Goal: Task Accomplishment & Management: Complete application form

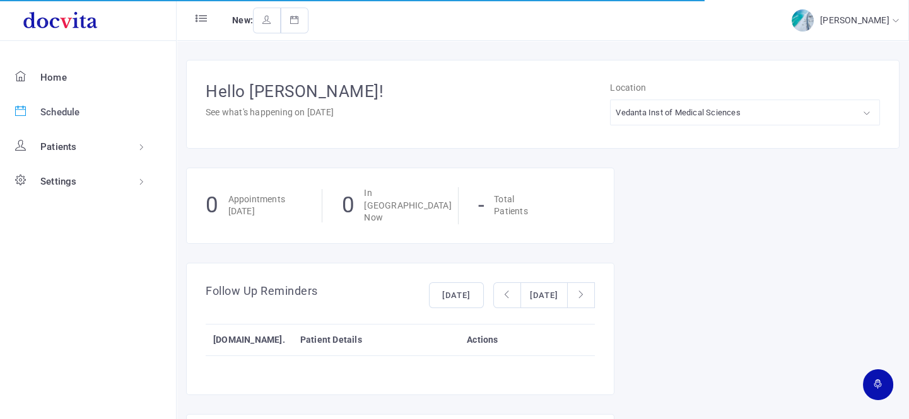
click at [71, 107] on span "Schedule" at bounding box center [60, 112] width 40 height 11
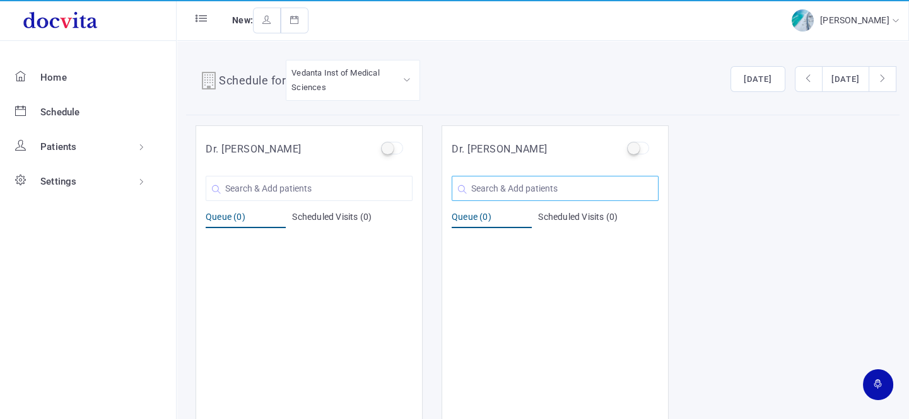
click at [478, 186] on input "text" at bounding box center [554, 188] width 207 height 25
click at [225, 184] on input "text" at bounding box center [309, 188] width 207 height 25
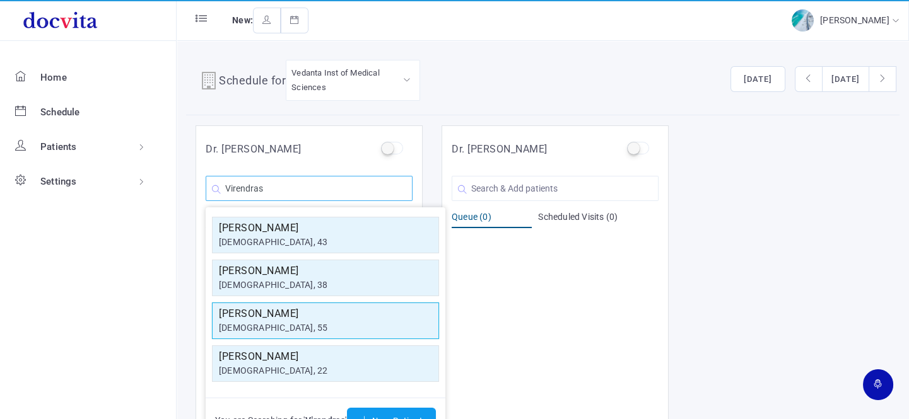
type input "Virendras"
click at [299, 317] on h5 "[PERSON_NAME]" at bounding box center [325, 313] width 213 height 15
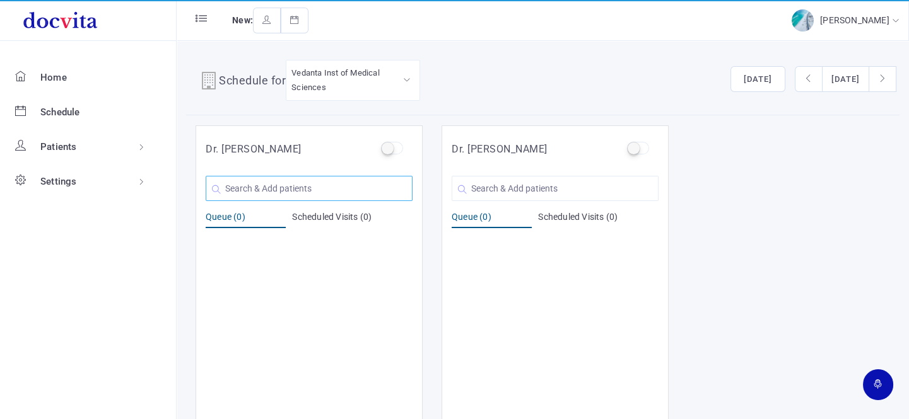
click at [293, 189] on input "text" at bounding box center [309, 188] width 207 height 25
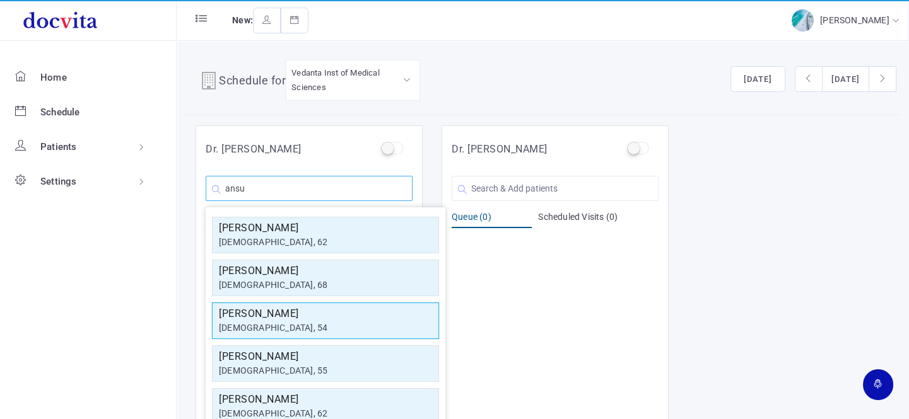
type input "ansu"
click at [284, 322] on div "[DEMOGRAPHIC_DATA], 54" at bounding box center [325, 328] width 213 height 13
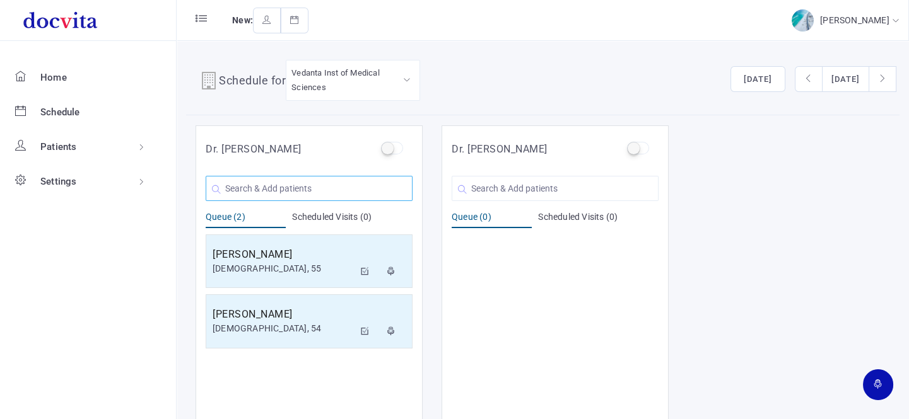
click at [328, 179] on input "text" at bounding box center [309, 188] width 207 height 25
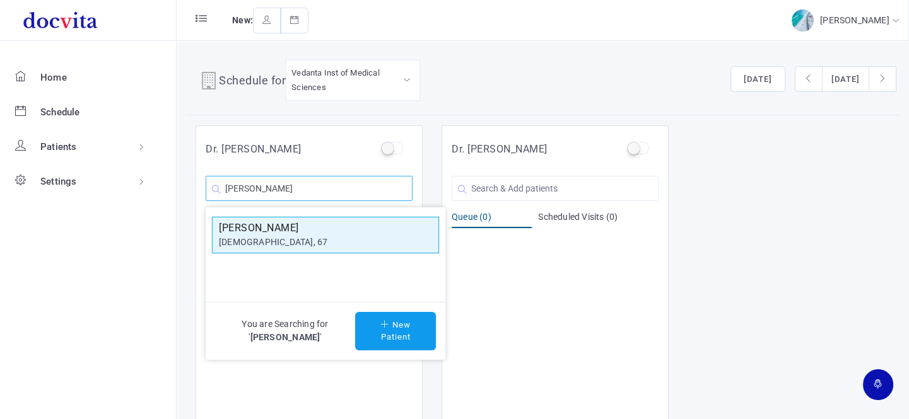
type input "[PERSON_NAME]"
click at [280, 229] on h5 "[PERSON_NAME]" at bounding box center [325, 228] width 213 height 15
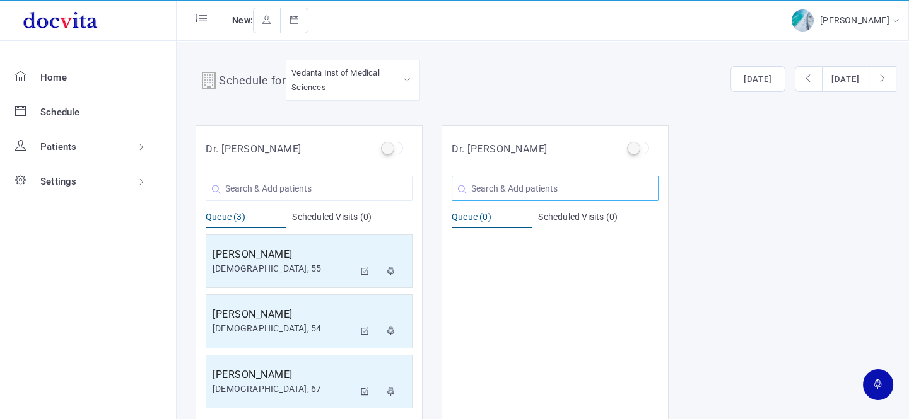
click at [479, 177] on input "text" at bounding box center [554, 188] width 207 height 25
click at [393, 188] on input "text" at bounding box center [309, 188] width 207 height 25
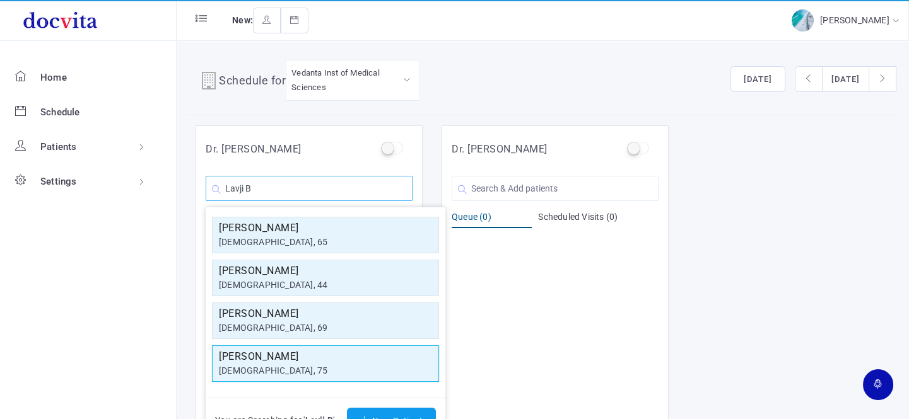
type input "Lavji B"
click at [332, 359] on h5 "[PERSON_NAME]" at bounding box center [325, 356] width 213 height 15
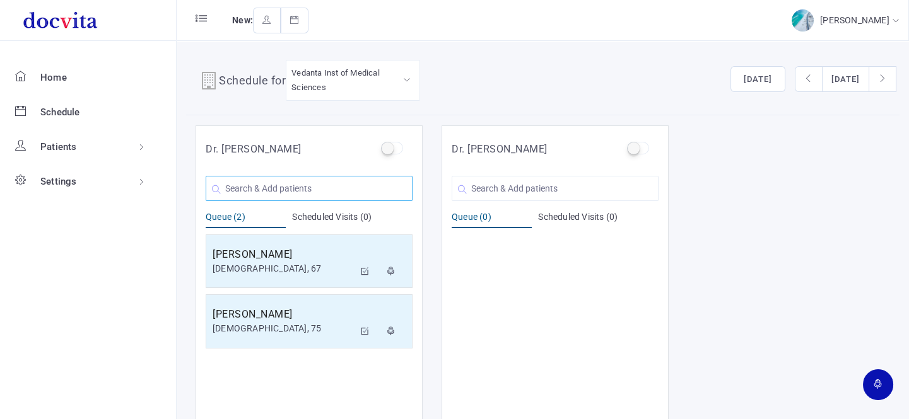
click at [311, 189] on input "text" at bounding box center [309, 188] width 207 height 25
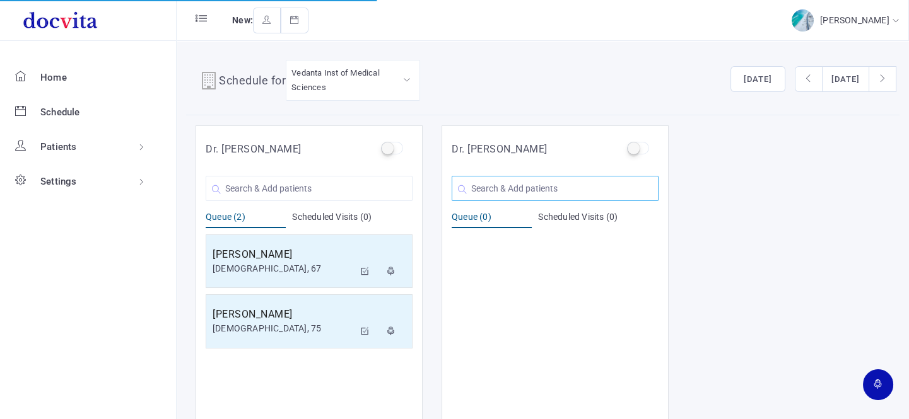
click at [504, 188] on input "text" at bounding box center [554, 188] width 207 height 25
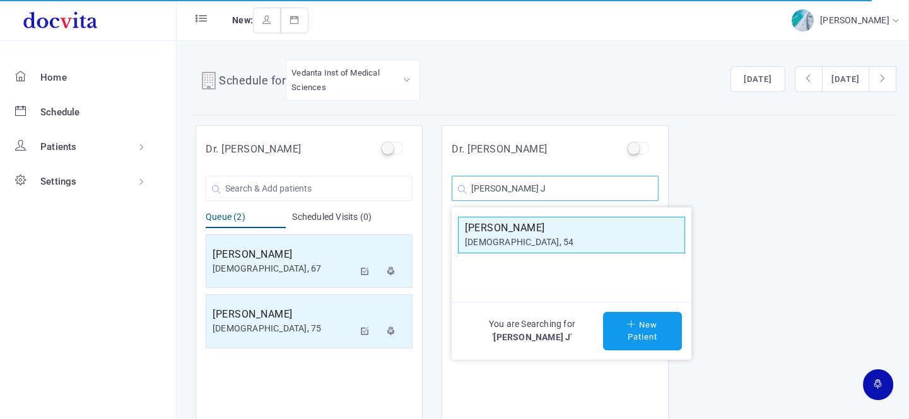
type input "[PERSON_NAME] J"
click at [573, 240] on div "[DEMOGRAPHIC_DATA], 54" at bounding box center [571, 242] width 213 height 13
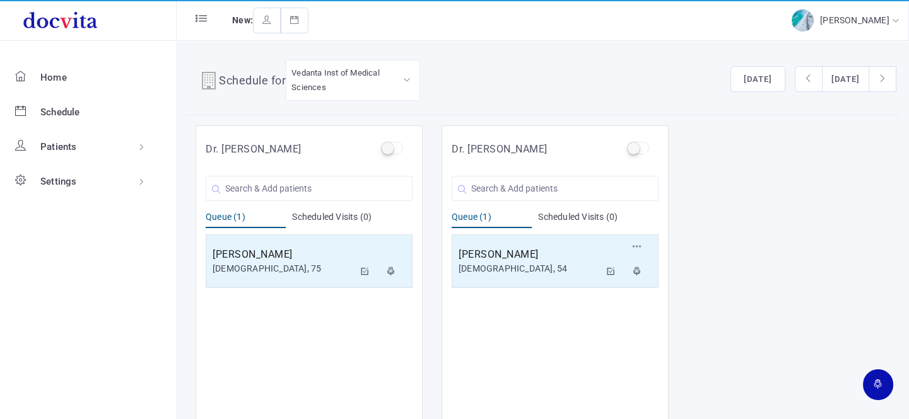
click at [573, 240] on div "[PERSON_NAME] [DEMOGRAPHIC_DATA], 54 Reschedule Cancel" at bounding box center [554, 262] width 207 height 54
click at [583, 193] on input "text" at bounding box center [554, 188] width 207 height 25
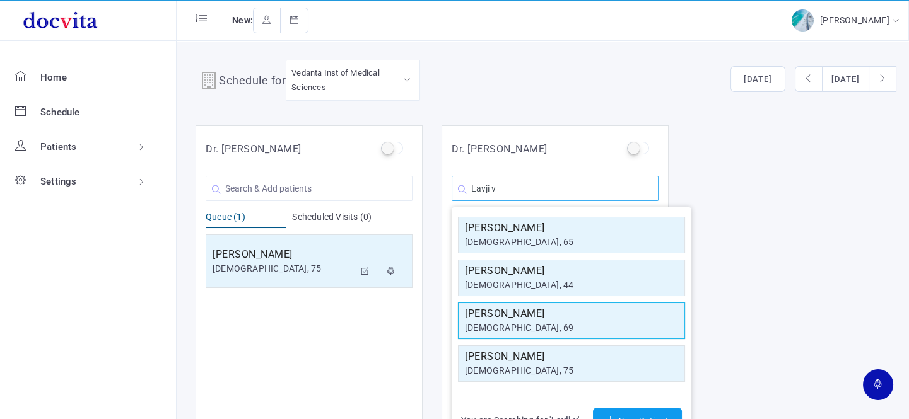
type input "Lavji v"
click at [561, 325] on div "[DEMOGRAPHIC_DATA], 69" at bounding box center [571, 328] width 213 height 13
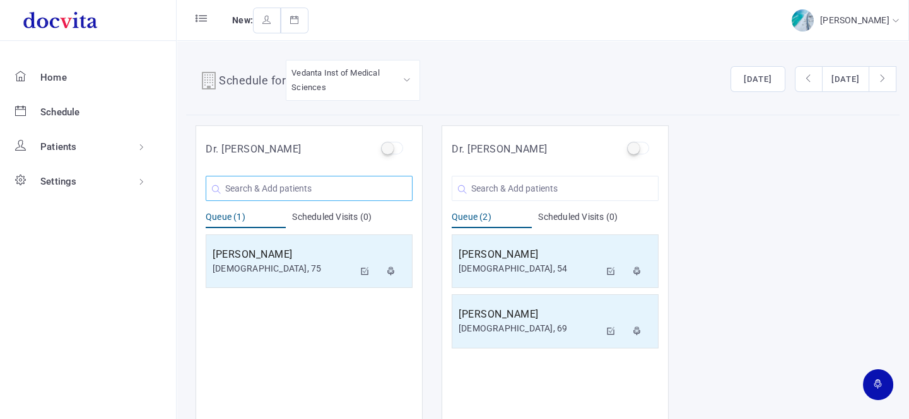
click at [278, 183] on input "text" at bounding box center [309, 188] width 207 height 25
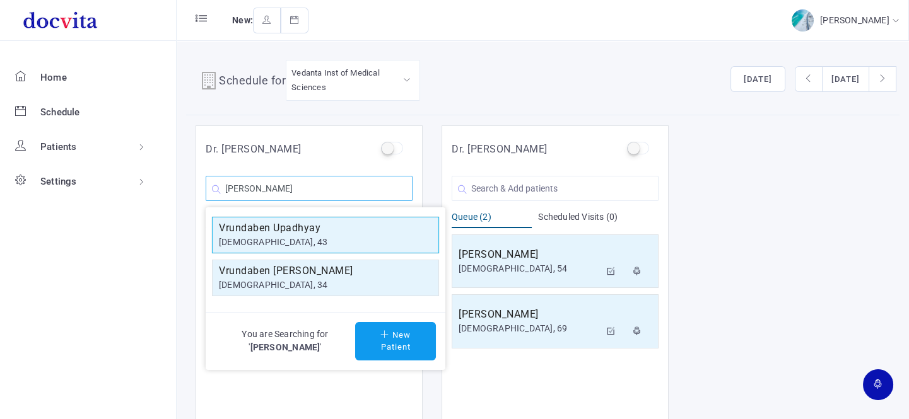
type input "[PERSON_NAME]"
click at [293, 228] on h5 "Vrundaben Upadhyay" at bounding box center [325, 228] width 213 height 15
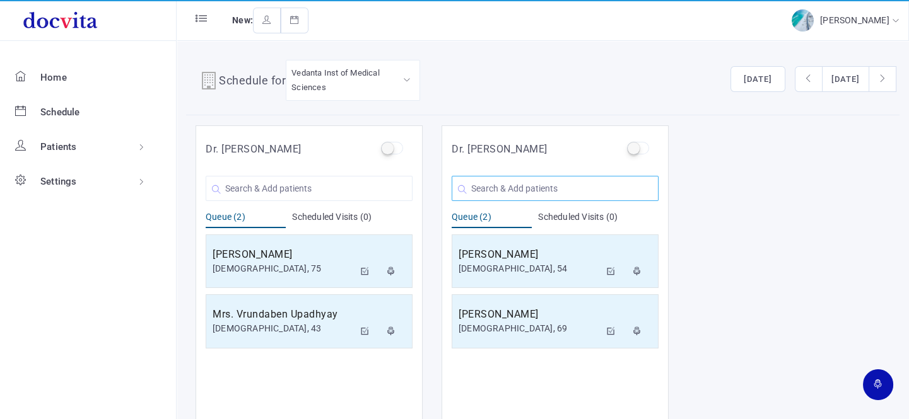
click at [493, 192] on input "text" at bounding box center [554, 188] width 207 height 25
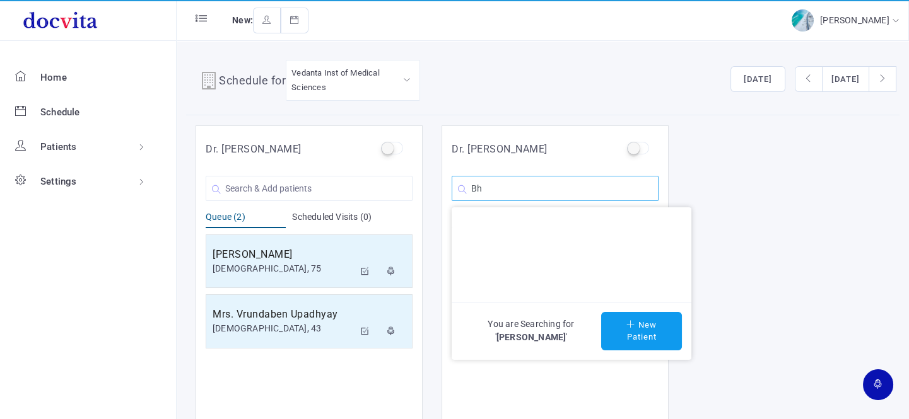
type input "B"
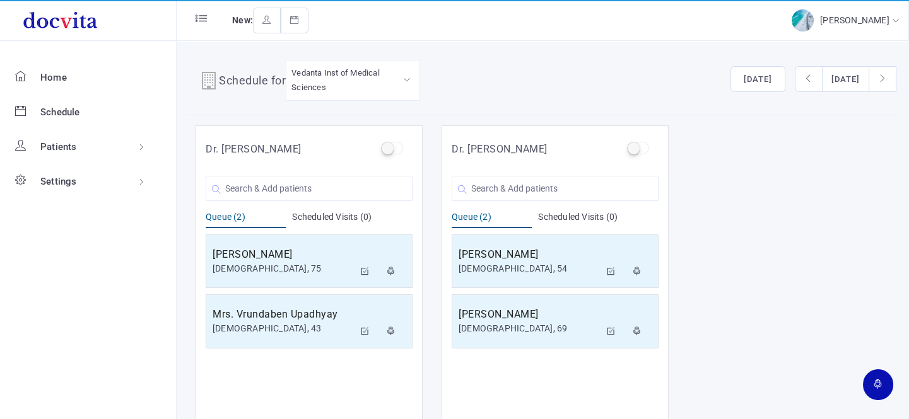
click at [327, 172] on div "Vrundaben Upadhyay [DEMOGRAPHIC_DATA], 43 Vrundaben S Shah [DEMOGRAPHIC_DATA], …" at bounding box center [309, 186] width 207 height 32
click at [302, 187] on input "text" at bounding box center [309, 188] width 207 height 25
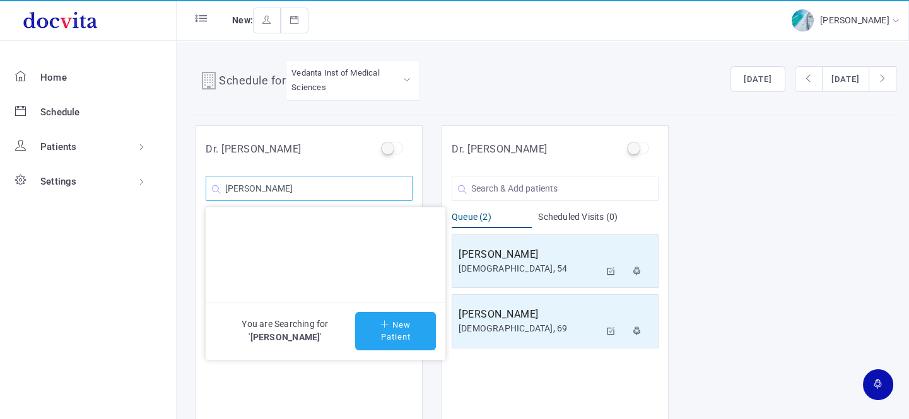
type input "[PERSON_NAME]"
click at [378, 332] on button "New Patient" at bounding box center [395, 331] width 81 height 38
type input "[PERSON_NAME]"
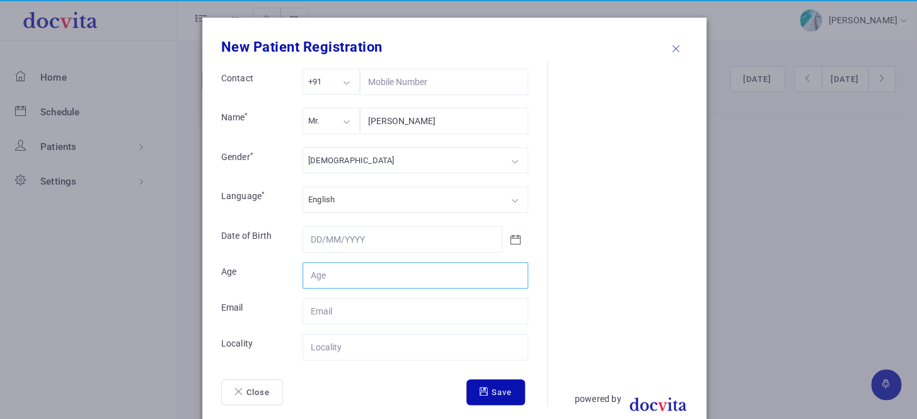
click at [310, 270] on input "Contact" at bounding box center [416, 275] width 226 height 26
type input "74"
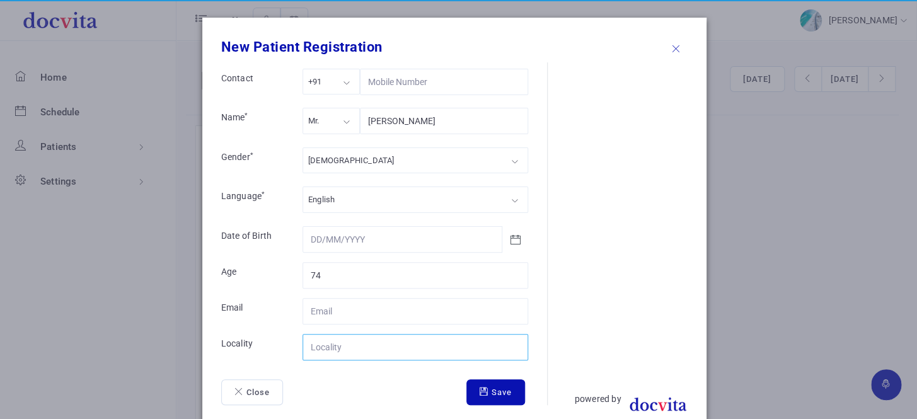
click at [331, 343] on input "Contact" at bounding box center [416, 347] width 226 height 26
type input "[PERSON_NAME]"
click at [332, 157] on div "[DEMOGRAPHIC_DATA]" at bounding box center [416, 161] width 226 height 26
click at [324, 123] on div "Mr." at bounding box center [331, 121] width 57 height 26
click at [321, 129] on div "Mr." at bounding box center [331, 121] width 57 height 26
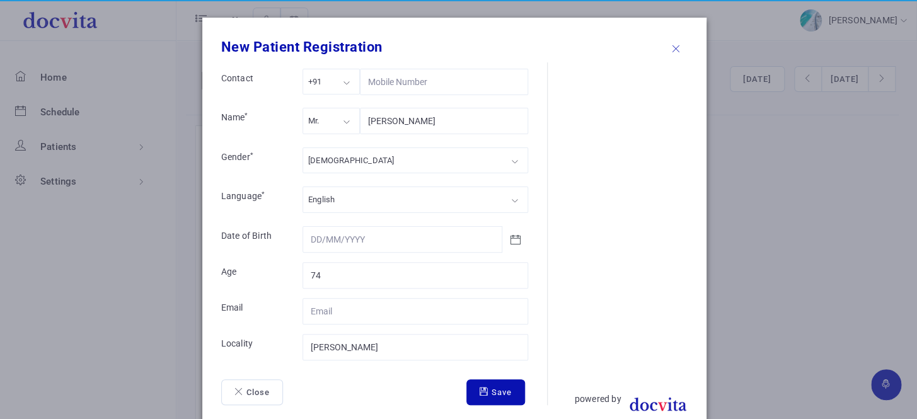
click at [336, 140] on form "Contact +91 +91 +91 +1 +971 Name * Mr. Mr. Mr. Ms. Mrs. [PERSON_NAME] Gender * …" at bounding box center [384, 237] width 326 height 337
click at [334, 153] on div "[DEMOGRAPHIC_DATA]" at bounding box center [416, 161] width 226 height 26
click at [480, 389] on icon "submit" at bounding box center [486, 392] width 12 height 8
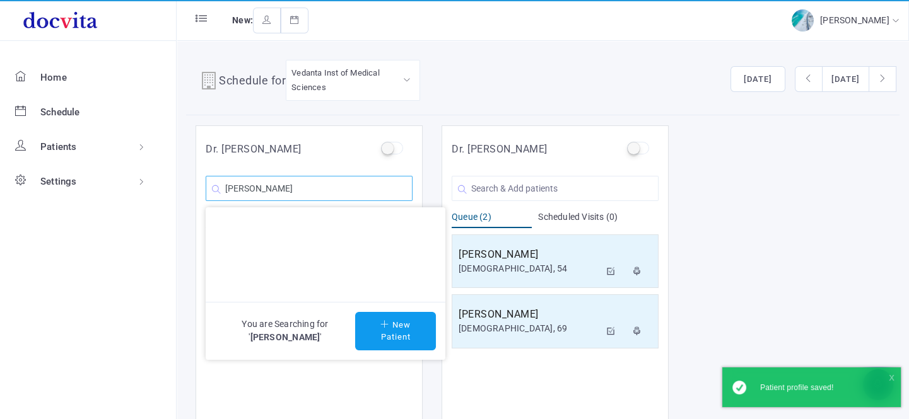
click at [333, 194] on input "[PERSON_NAME]" at bounding box center [309, 188] width 207 height 25
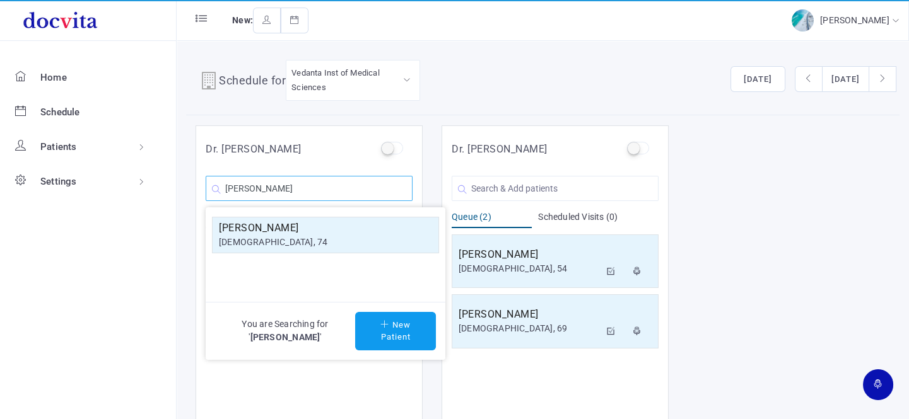
type input "[PERSON_NAME]"
click at [303, 238] on div "[DEMOGRAPHIC_DATA], 74" at bounding box center [325, 242] width 213 height 13
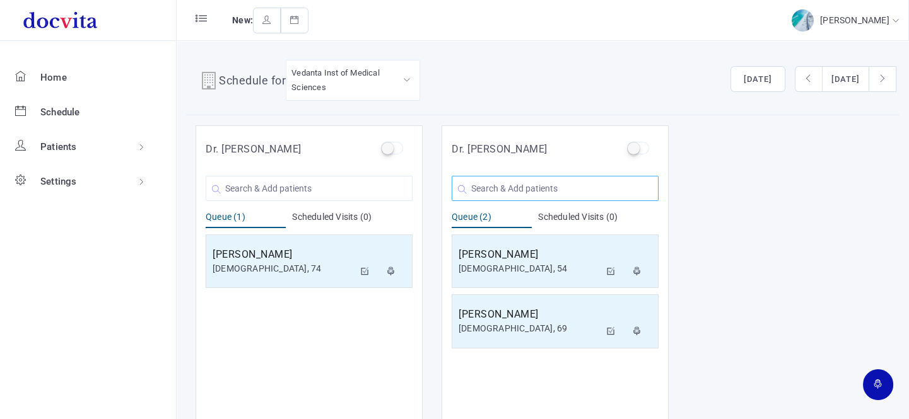
click at [516, 187] on input "text" at bounding box center [554, 188] width 207 height 25
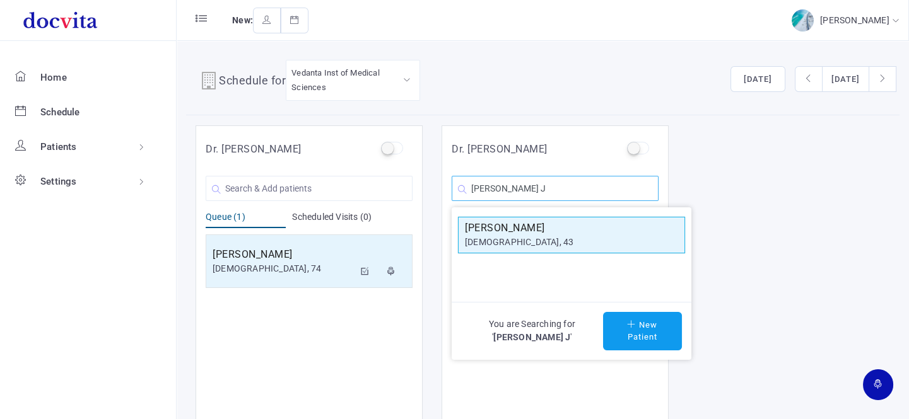
type input "[PERSON_NAME] J"
click at [522, 246] on div "[DEMOGRAPHIC_DATA], 43" at bounding box center [571, 242] width 213 height 13
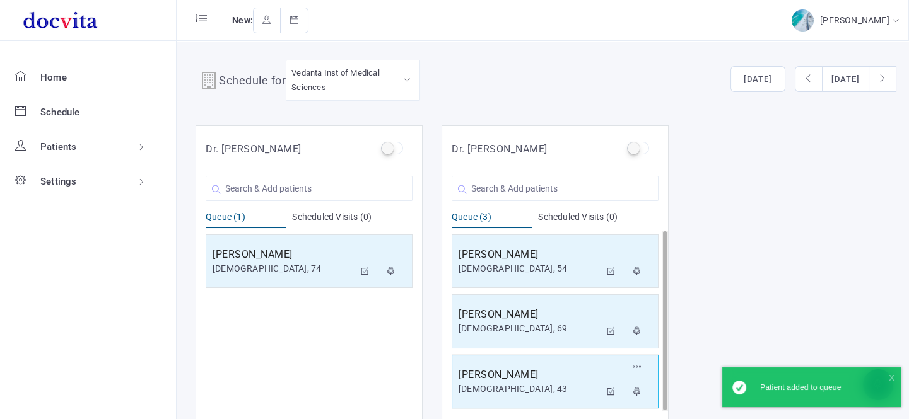
click at [511, 378] on h5 "[PERSON_NAME]" at bounding box center [528, 375] width 141 height 15
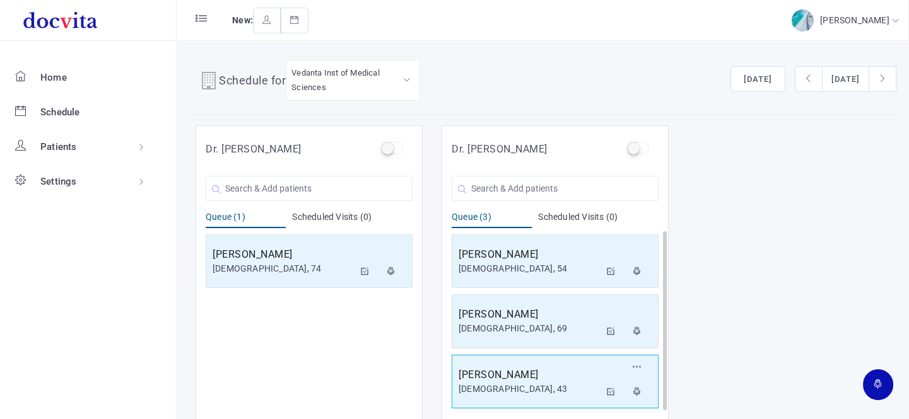
click at [511, 378] on h5 "[PERSON_NAME]" at bounding box center [528, 375] width 141 height 15
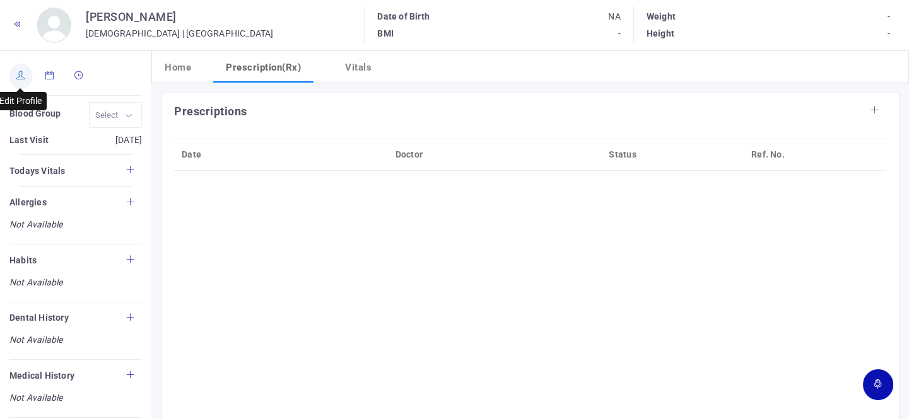
click at [23, 80] on link at bounding box center [20, 76] width 23 height 25
type input "[PERSON_NAME]"
type input "43"
type input "[GEOGRAPHIC_DATA]"
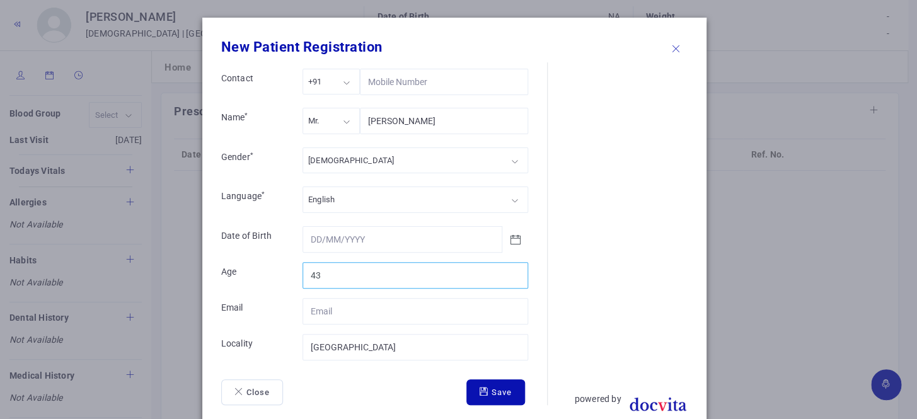
click at [343, 276] on input "43" at bounding box center [416, 275] width 226 height 26
type input "4"
type input "45"
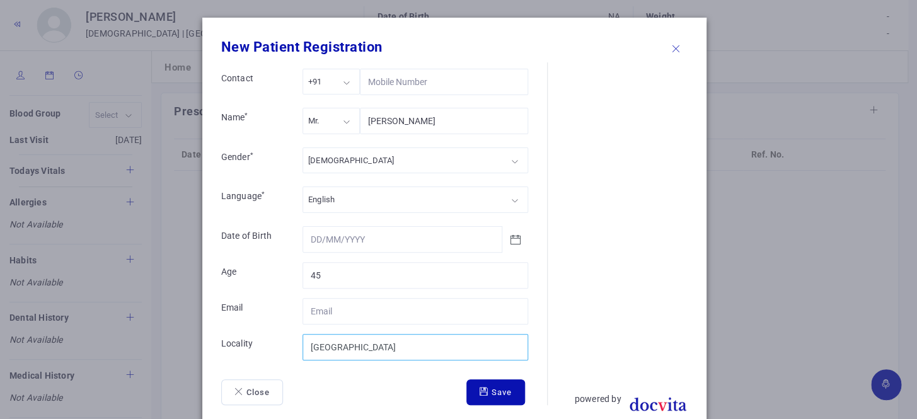
click at [413, 351] on input "[GEOGRAPHIC_DATA]" at bounding box center [416, 347] width 226 height 26
click at [499, 397] on button "Save" at bounding box center [496, 393] width 59 height 26
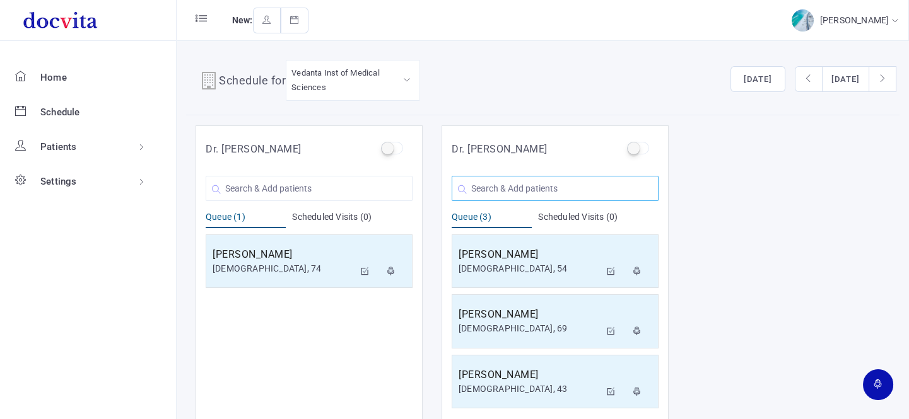
click at [506, 177] on input "text" at bounding box center [554, 188] width 207 height 25
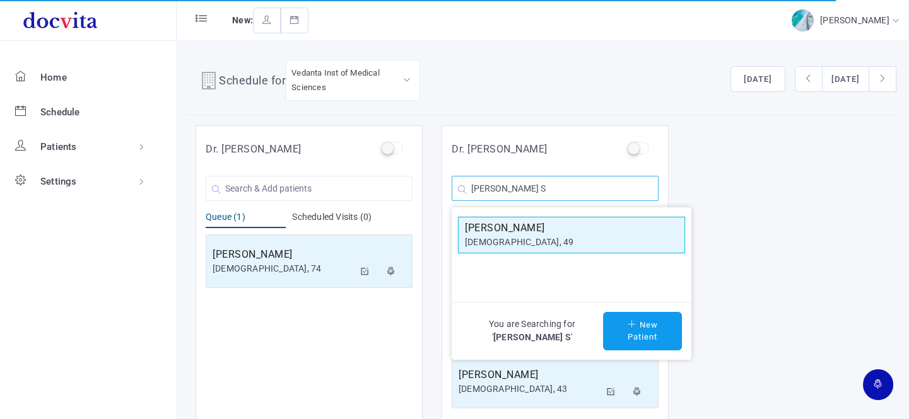
type input "[PERSON_NAME] S"
click at [513, 227] on h5 "[PERSON_NAME]" at bounding box center [571, 228] width 213 height 15
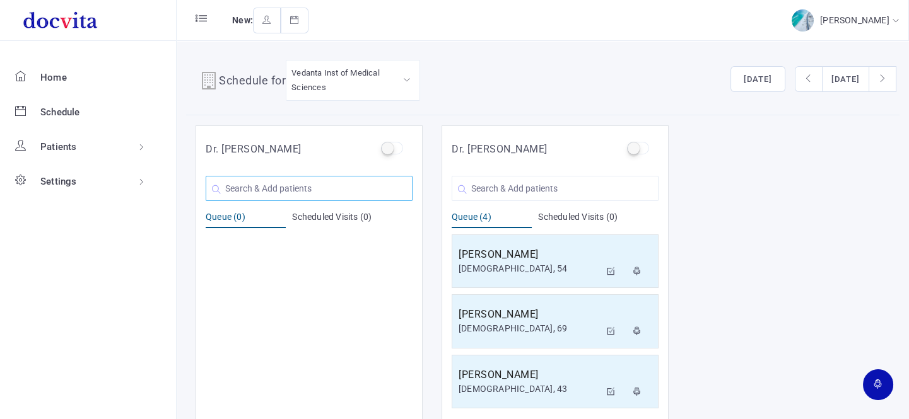
click at [375, 180] on input "text" at bounding box center [309, 188] width 207 height 25
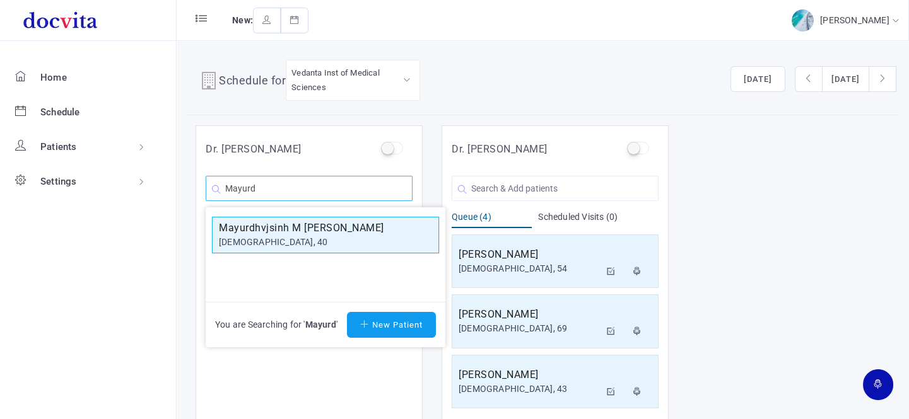
type input "Mayurd"
click at [346, 234] on div "Mayurdhvjsinh M [PERSON_NAME] [DEMOGRAPHIC_DATA], 40" at bounding box center [325, 235] width 213 height 29
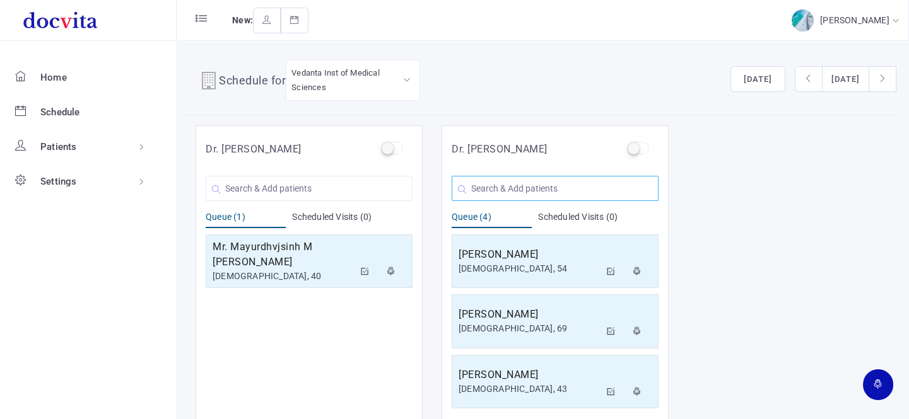
click at [481, 189] on input "text" at bounding box center [554, 188] width 207 height 25
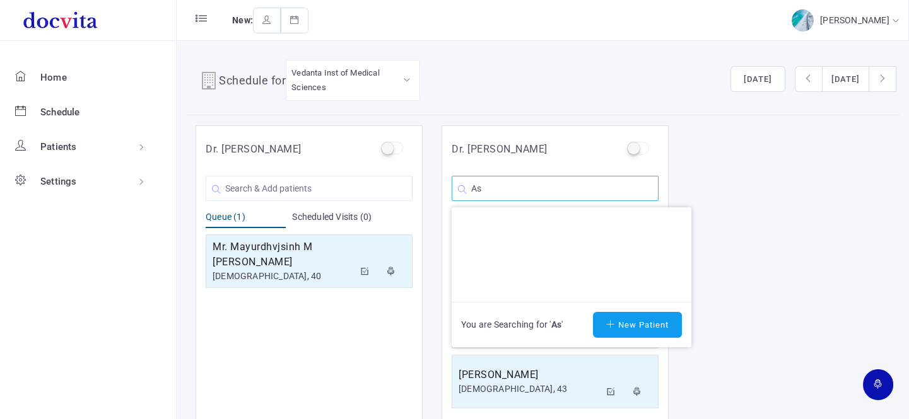
type input "A"
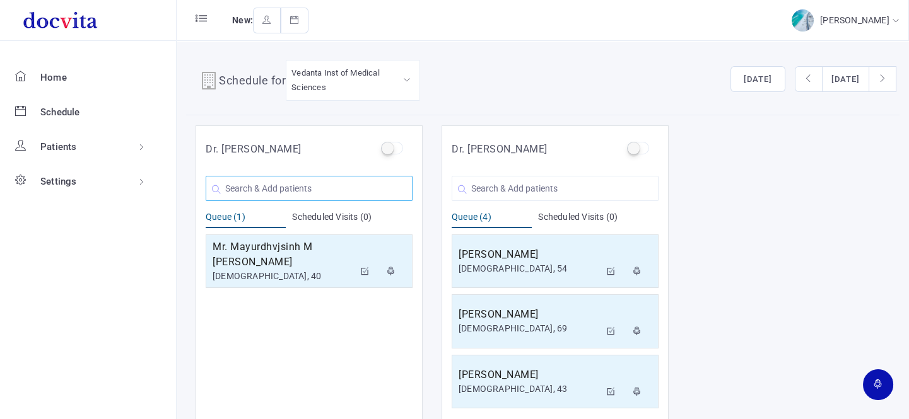
click at [366, 195] on input "text" at bounding box center [309, 188] width 207 height 25
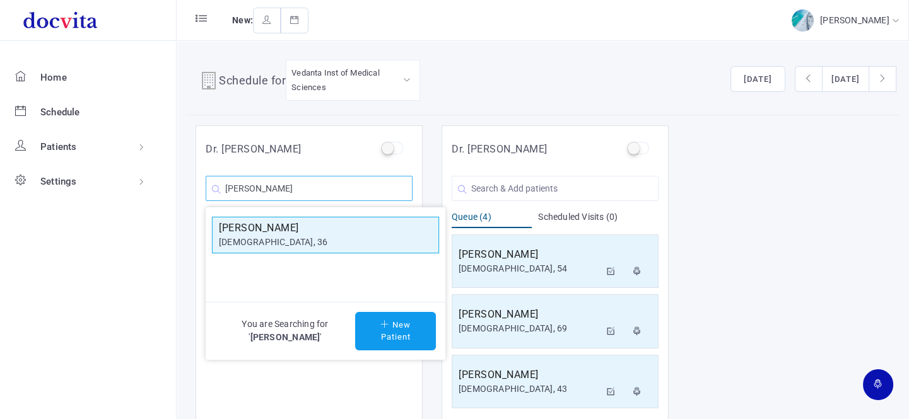
type input "[PERSON_NAME]"
click at [349, 225] on h5 "[PERSON_NAME]" at bounding box center [325, 228] width 213 height 15
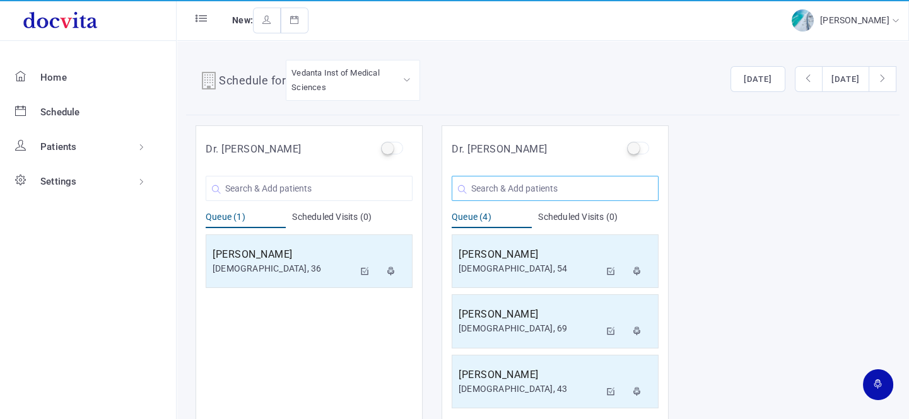
click at [530, 182] on input "text" at bounding box center [554, 188] width 207 height 25
click at [504, 185] on input "text" at bounding box center [554, 188] width 207 height 25
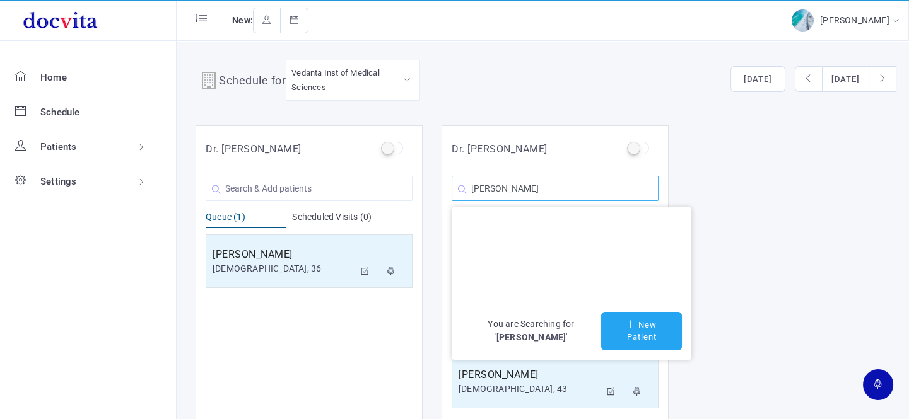
type input "[PERSON_NAME]"
click at [642, 336] on button "New Patient" at bounding box center [641, 331] width 81 height 38
type input "[PERSON_NAME]"
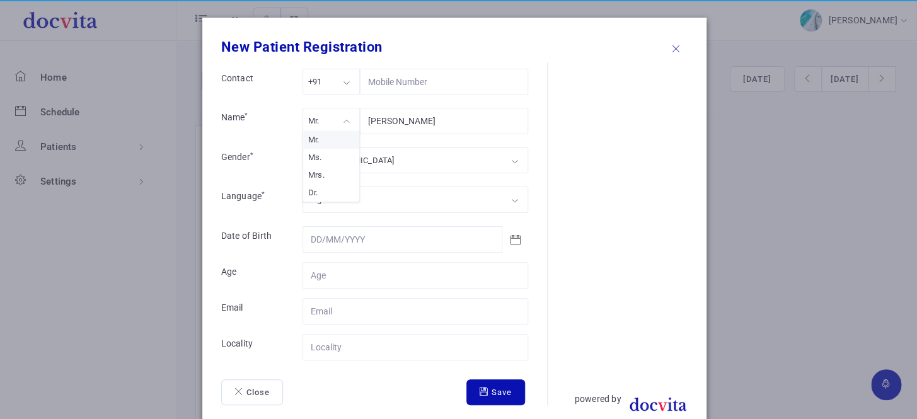
click at [338, 125] on div "Mr." at bounding box center [331, 121] width 57 height 26
click at [354, 164] on div "[DEMOGRAPHIC_DATA]" at bounding box center [416, 161] width 226 height 26
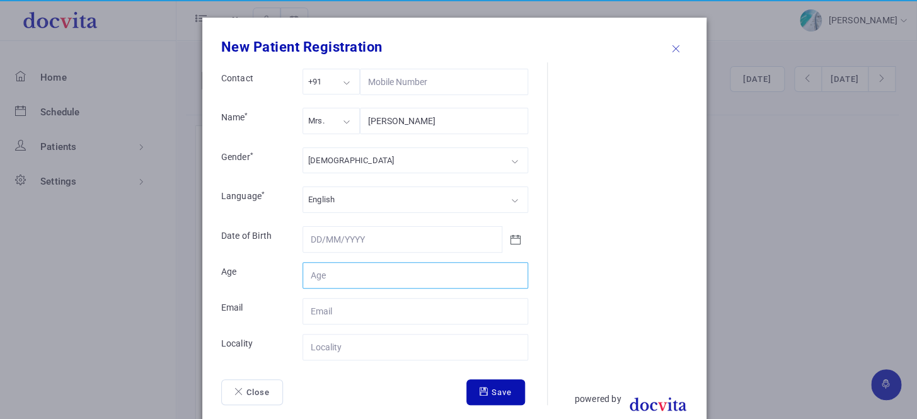
click at [364, 277] on input "Contact" at bounding box center [416, 275] width 226 height 26
type input "56"
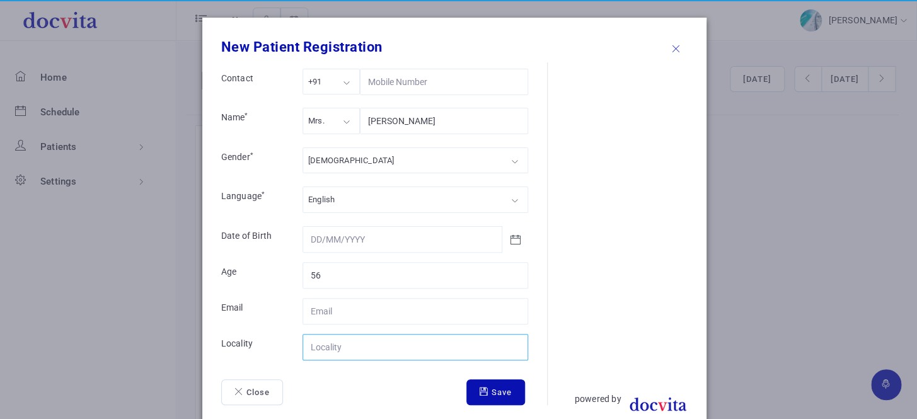
click at [366, 349] on input "Contact" at bounding box center [416, 347] width 226 height 26
type input "Mehsana"
click at [487, 388] on button "Save" at bounding box center [496, 393] width 59 height 26
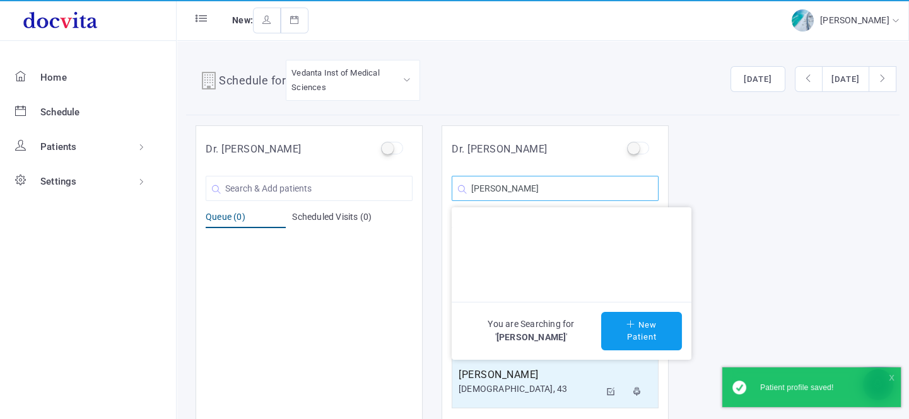
click at [597, 190] on input "[PERSON_NAME]" at bounding box center [554, 188] width 207 height 25
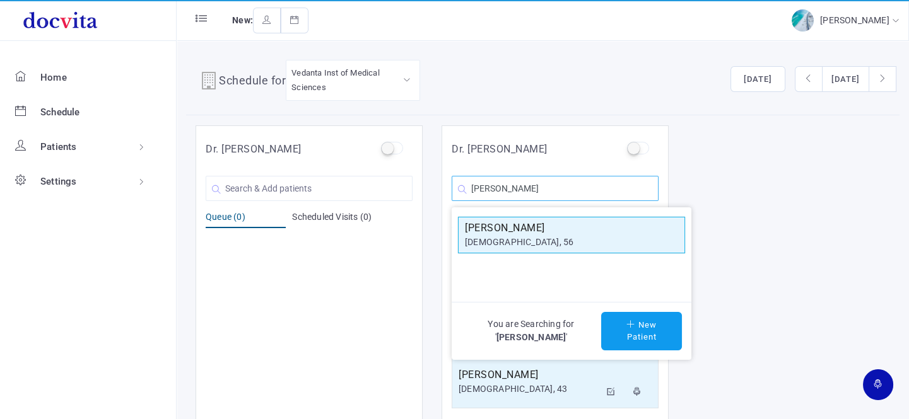
type input "[PERSON_NAME]"
click at [561, 242] on div "[DEMOGRAPHIC_DATA], 56" at bounding box center [571, 242] width 213 height 13
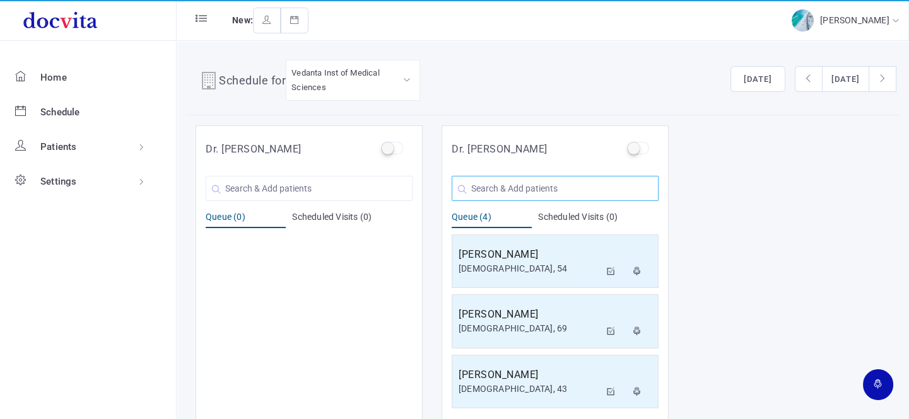
click at [548, 183] on input "text" at bounding box center [554, 188] width 207 height 25
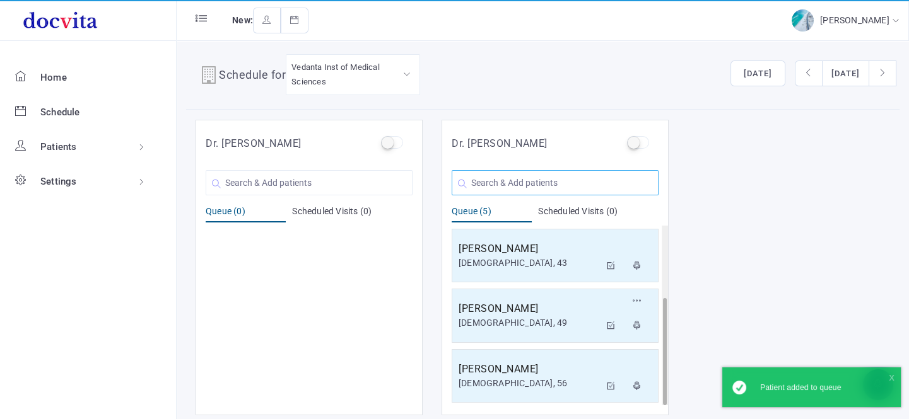
scroll to position [10, 0]
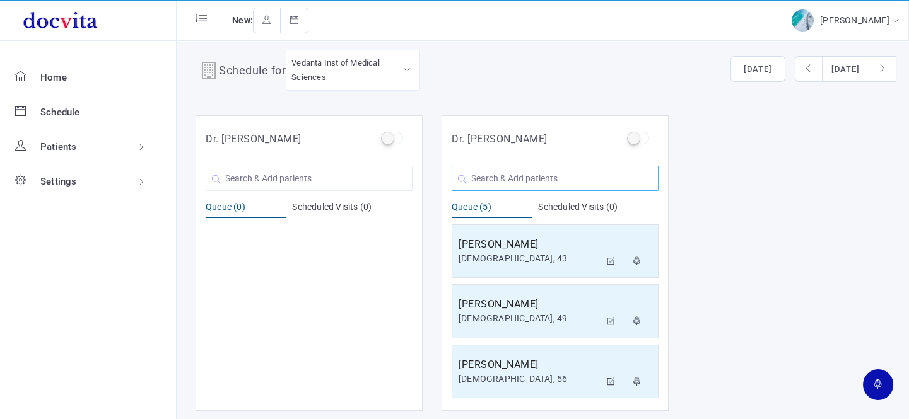
click at [523, 176] on input "text" at bounding box center [554, 178] width 207 height 25
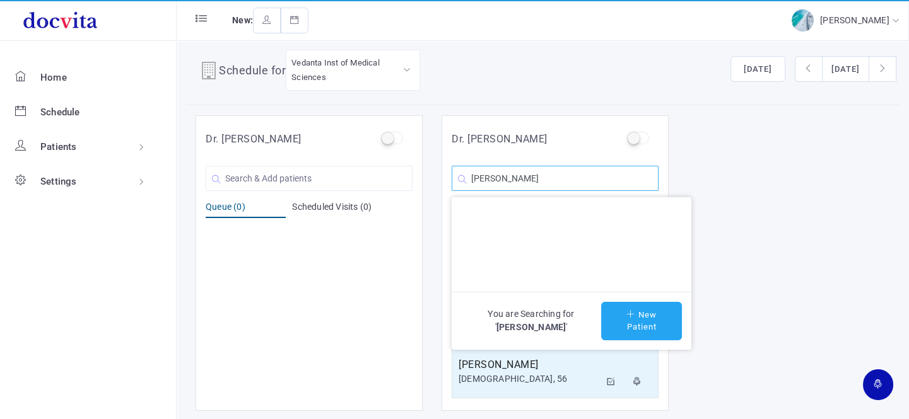
type input "[PERSON_NAME]"
click at [634, 308] on button "New Patient" at bounding box center [641, 321] width 81 height 38
type input "[PERSON_NAME]"
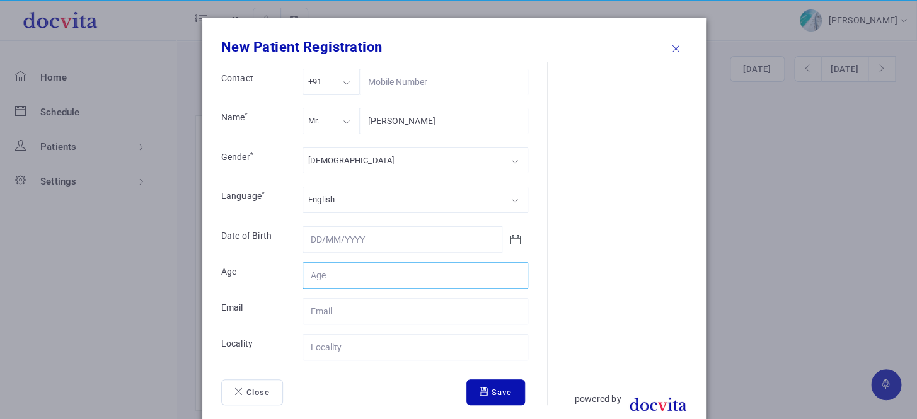
click at [353, 271] on input "Contact" at bounding box center [416, 275] width 226 height 26
type input "57"
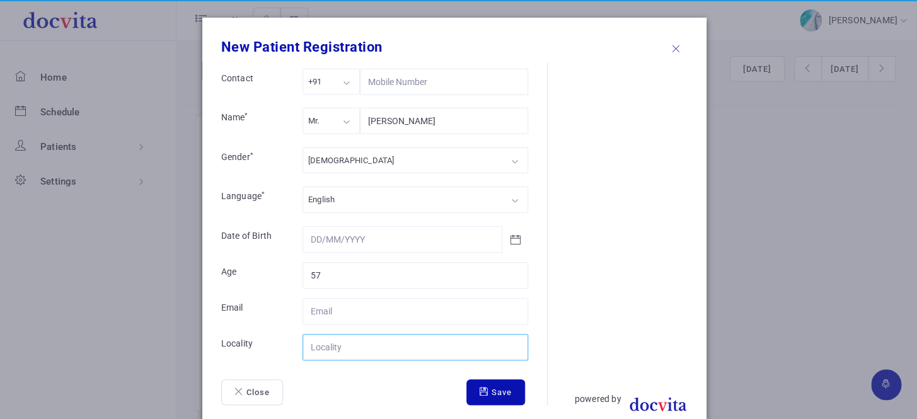
click at [352, 349] on input "Contact" at bounding box center [416, 347] width 226 height 26
type input "Mehsana"
click at [498, 391] on button "Save" at bounding box center [496, 393] width 59 height 26
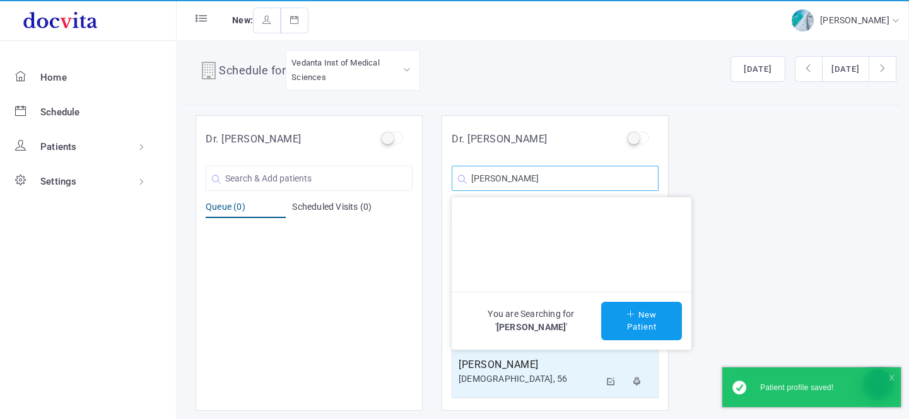
click at [596, 177] on input "[PERSON_NAME]" at bounding box center [554, 178] width 207 height 25
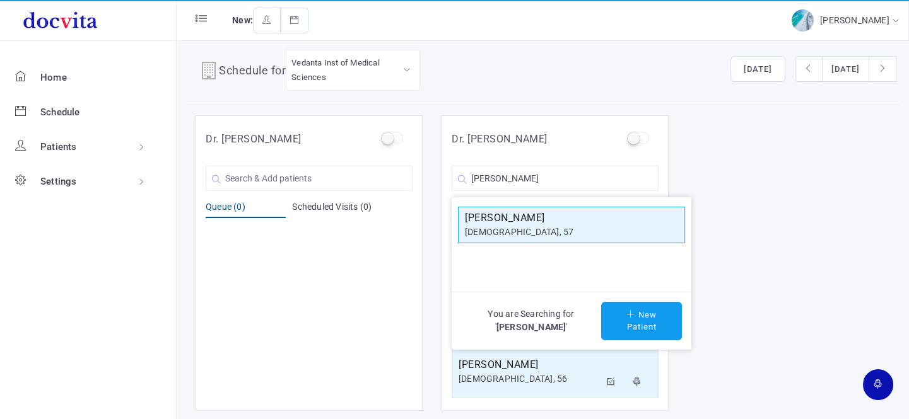
click at [573, 223] on h5 "[PERSON_NAME]" at bounding box center [571, 218] width 213 height 15
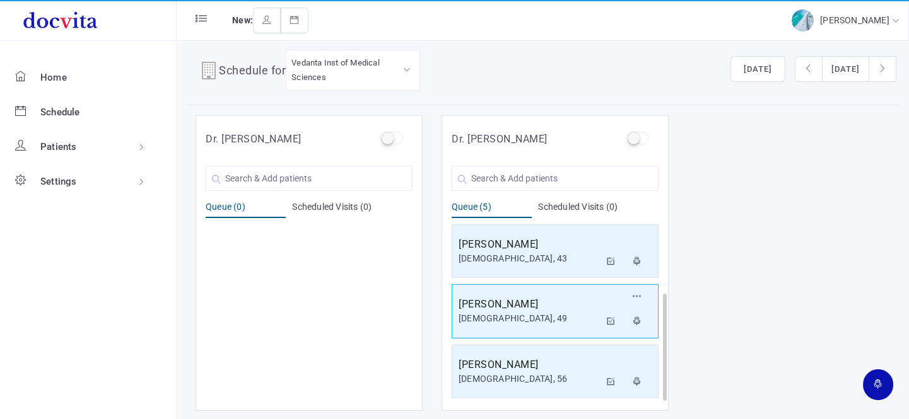
scroll to position [181, 0]
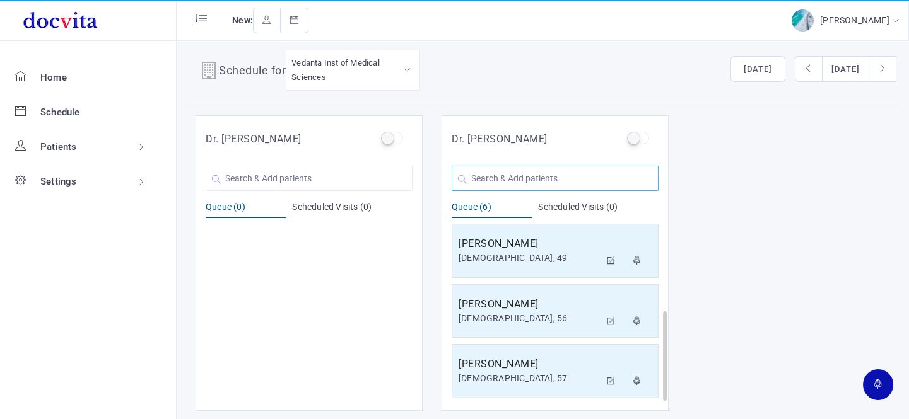
click at [541, 181] on input "text" at bounding box center [554, 178] width 207 height 25
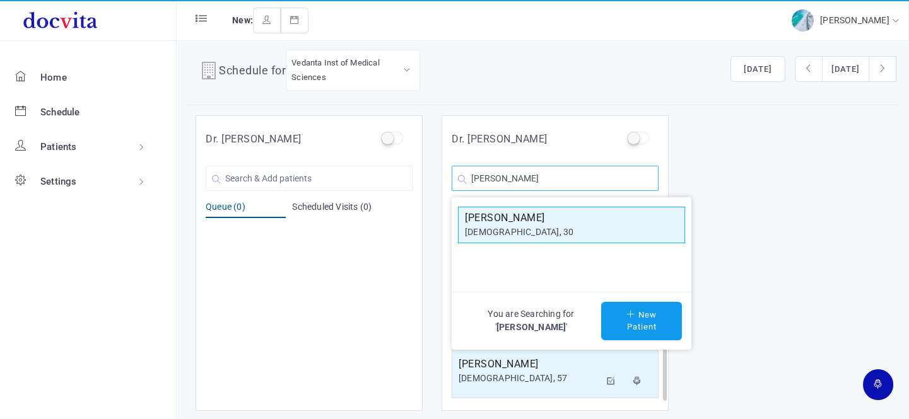
type input "[PERSON_NAME]"
click at [530, 221] on h5 "[PERSON_NAME]" at bounding box center [571, 218] width 213 height 15
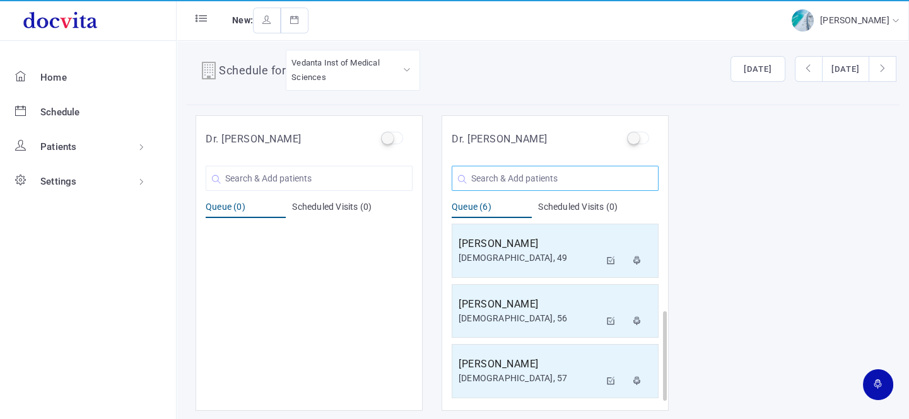
click at [521, 181] on input "text" at bounding box center [554, 178] width 207 height 25
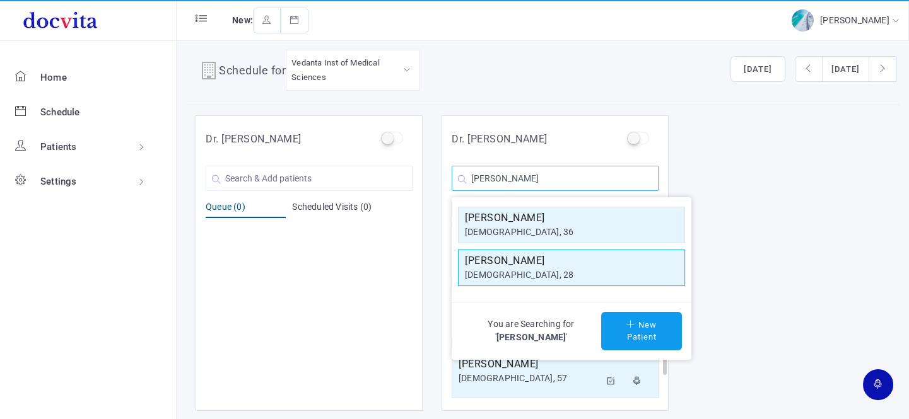
type input "[PERSON_NAME]"
click at [521, 274] on div "[DEMOGRAPHIC_DATA], 28" at bounding box center [571, 275] width 213 height 13
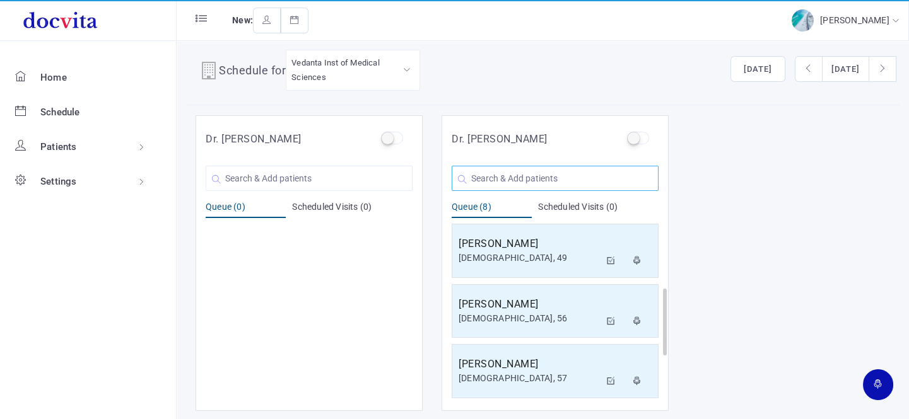
click at [535, 177] on input "text" at bounding box center [554, 178] width 207 height 25
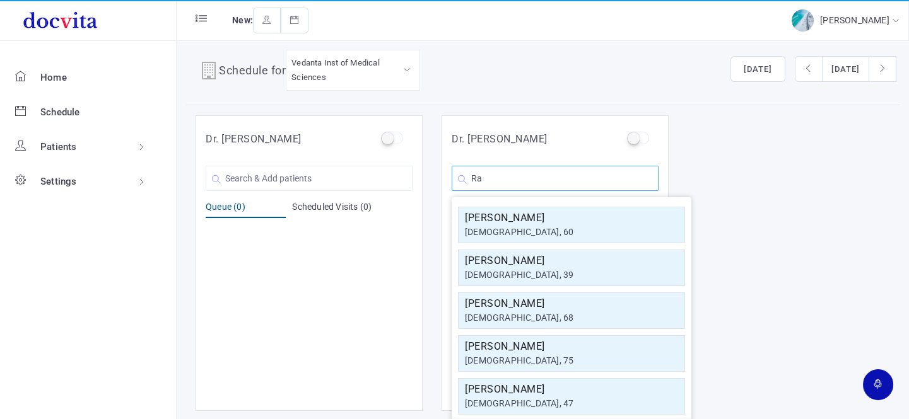
type input "R"
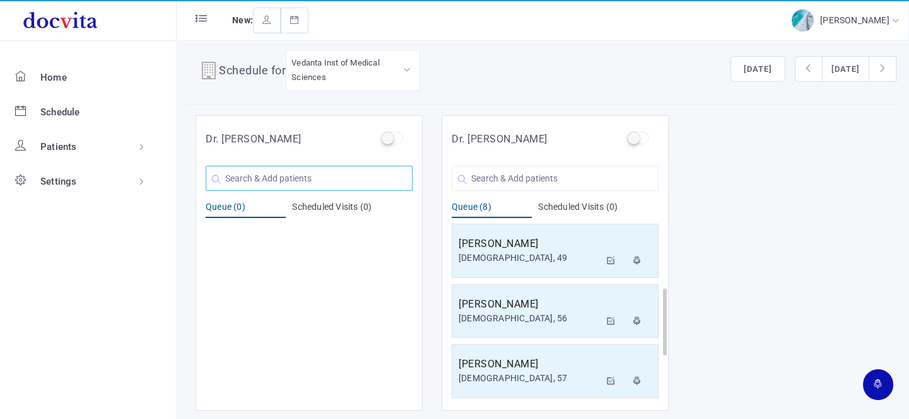
click at [275, 175] on input "text" at bounding box center [309, 178] width 207 height 25
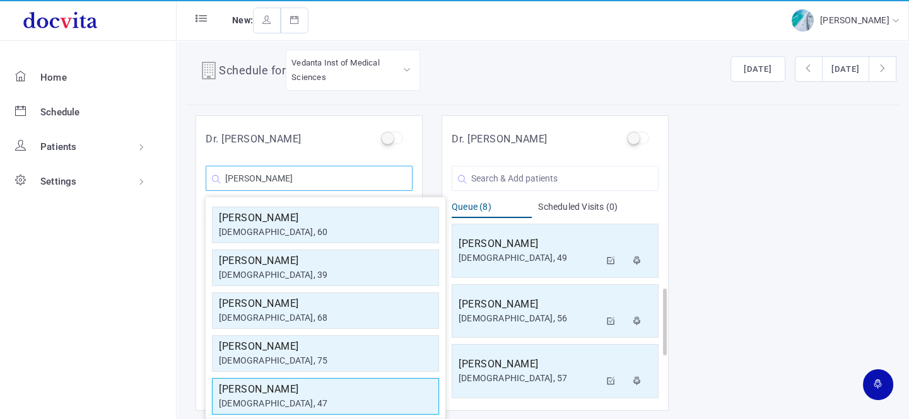
type input "[PERSON_NAME]"
click at [301, 397] on div "[DEMOGRAPHIC_DATA], 47" at bounding box center [325, 403] width 213 height 13
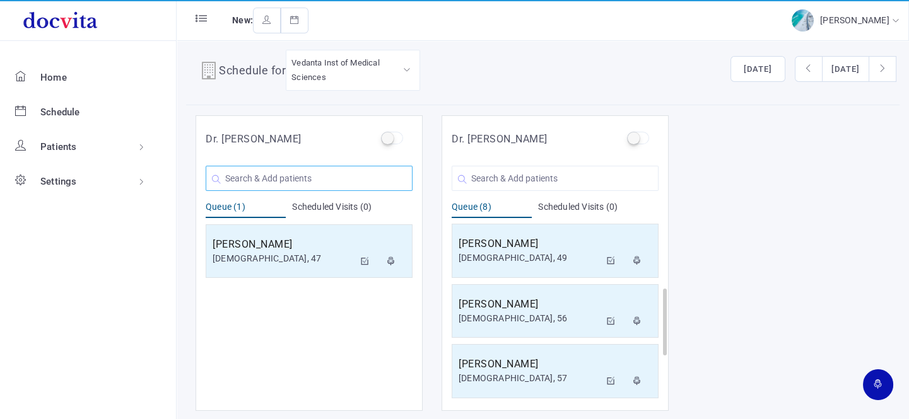
click at [341, 178] on input "text" at bounding box center [309, 178] width 207 height 25
click at [525, 176] on input "text" at bounding box center [554, 178] width 207 height 25
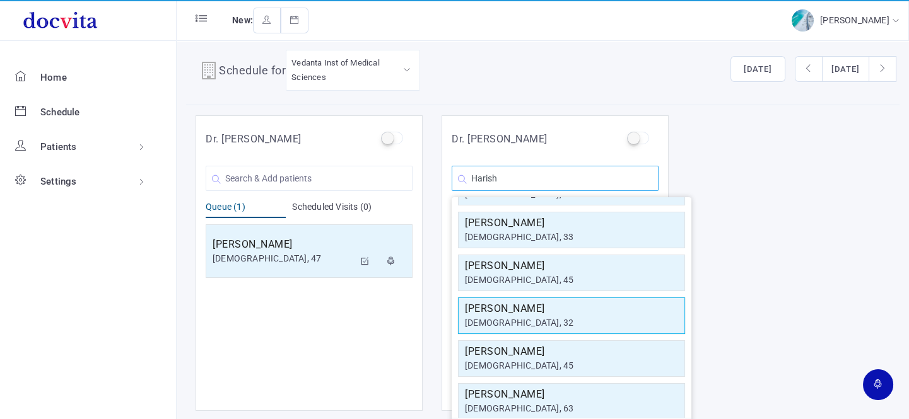
scroll to position [0, 0]
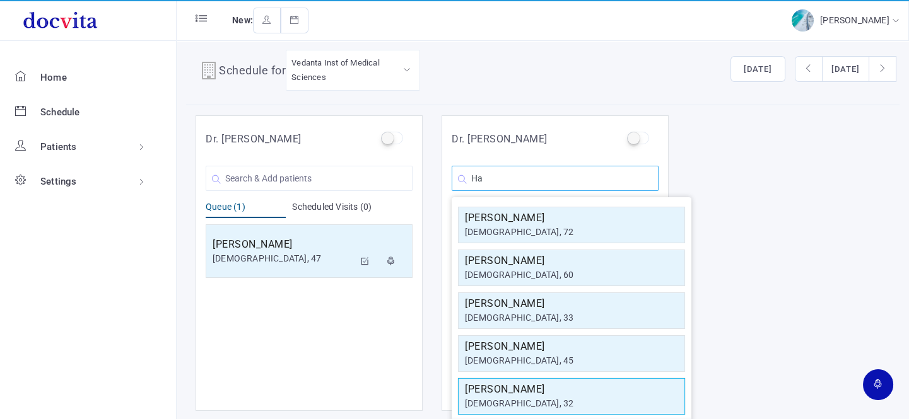
type input "H"
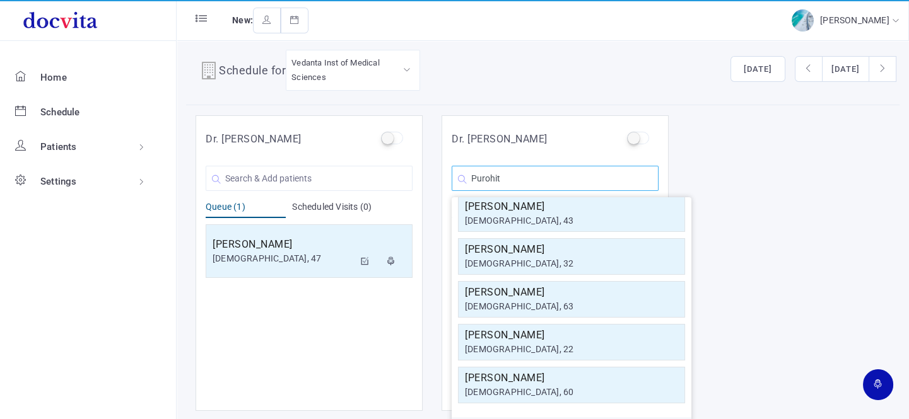
scroll to position [54, 0]
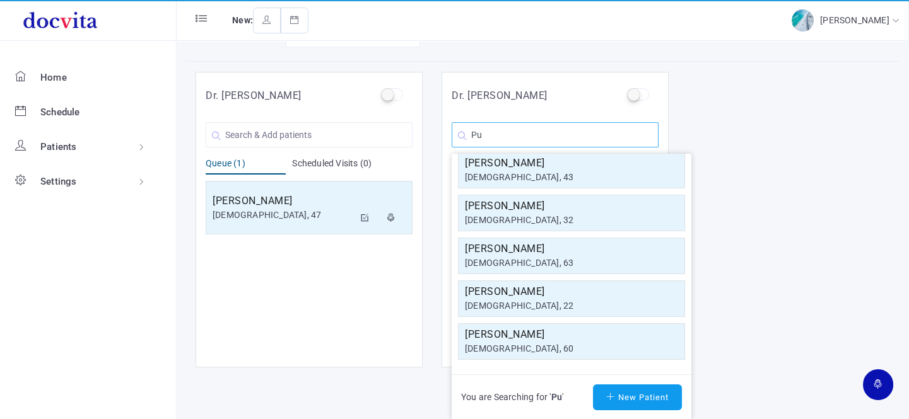
type input "P"
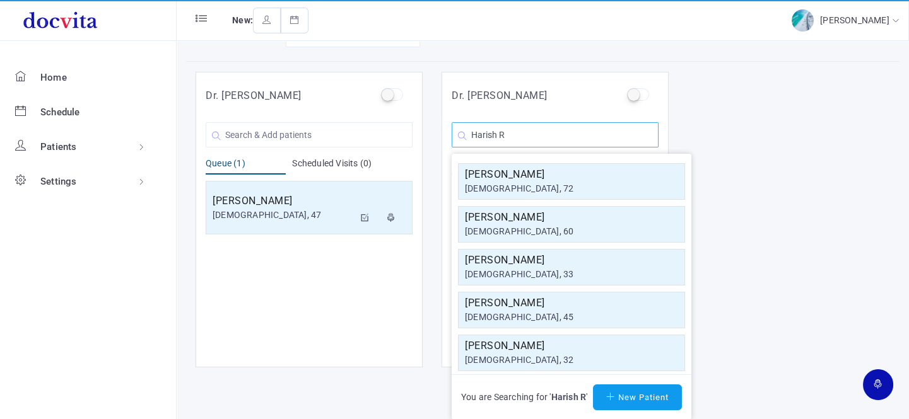
scroll to position [10, 0]
type input "H"
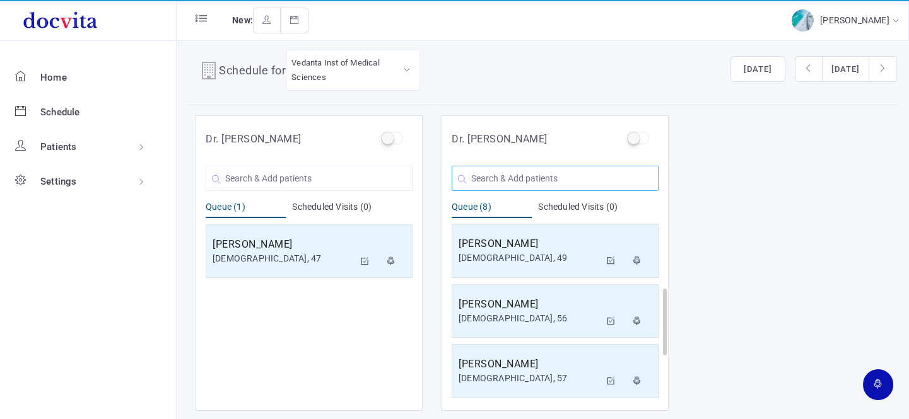
click at [516, 177] on input "text" at bounding box center [554, 178] width 207 height 25
click at [256, 176] on input "text" at bounding box center [309, 178] width 207 height 25
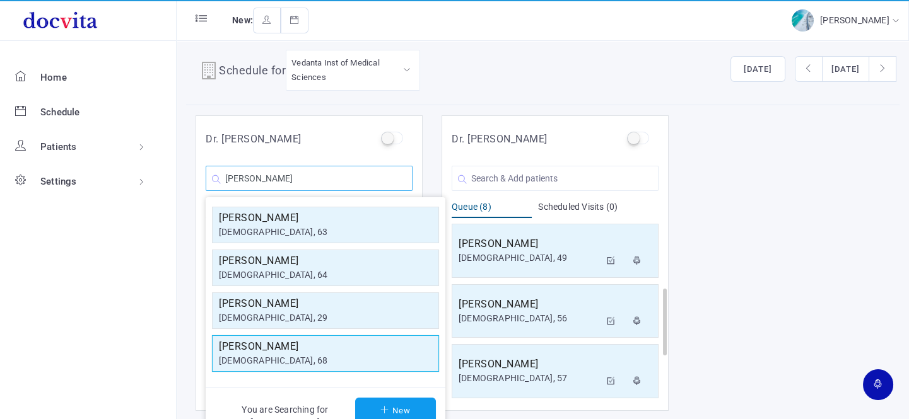
type input "[PERSON_NAME]"
click at [272, 359] on div "[DEMOGRAPHIC_DATA], 68" at bounding box center [325, 360] width 213 height 13
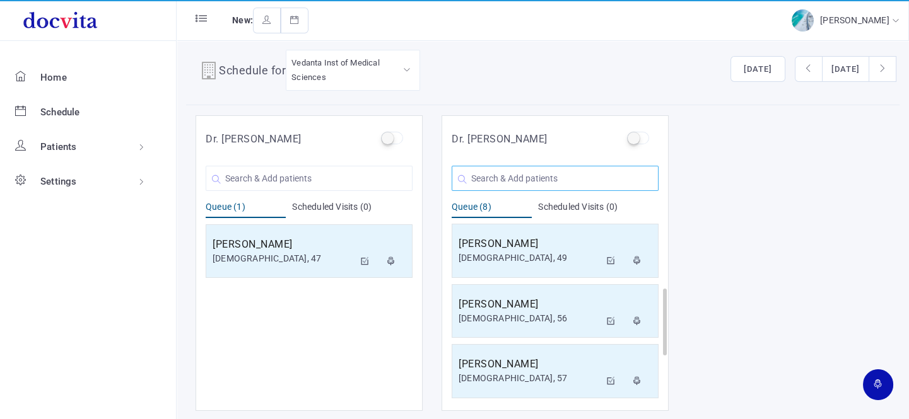
click at [488, 170] on input "text" at bounding box center [554, 178] width 207 height 25
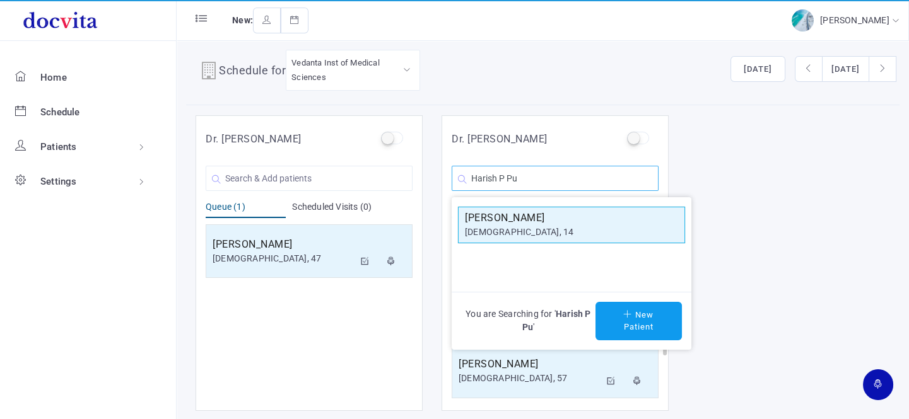
type input "Harish P Pu"
click at [489, 230] on div "[DEMOGRAPHIC_DATA], 14" at bounding box center [571, 232] width 213 height 13
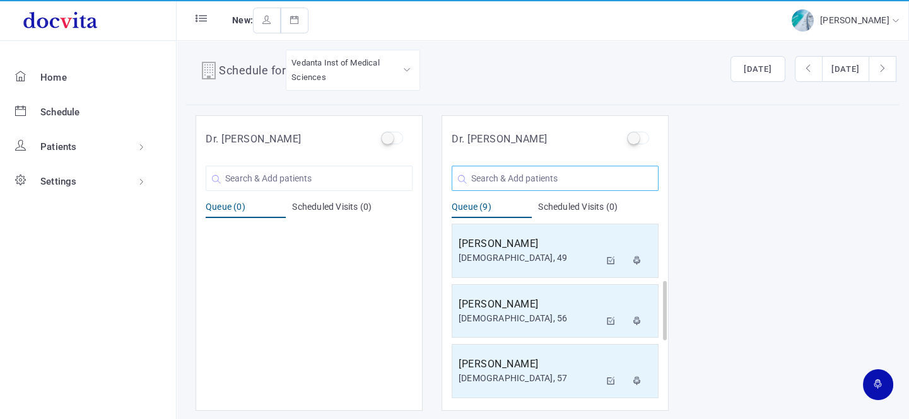
click at [482, 182] on input "text" at bounding box center [554, 178] width 207 height 25
click at [341, 183] on input "text" at bounding box center [309, 178] width 207 height 25
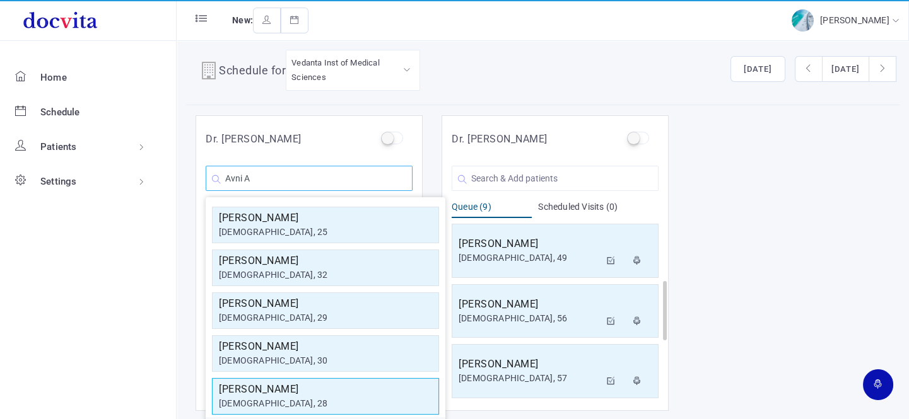
type input "Avni A"
click at [312, 401] on div "[DEMOGRAPHIC_DATA], 28" at bounding box center [325, 403] width 213 height 13
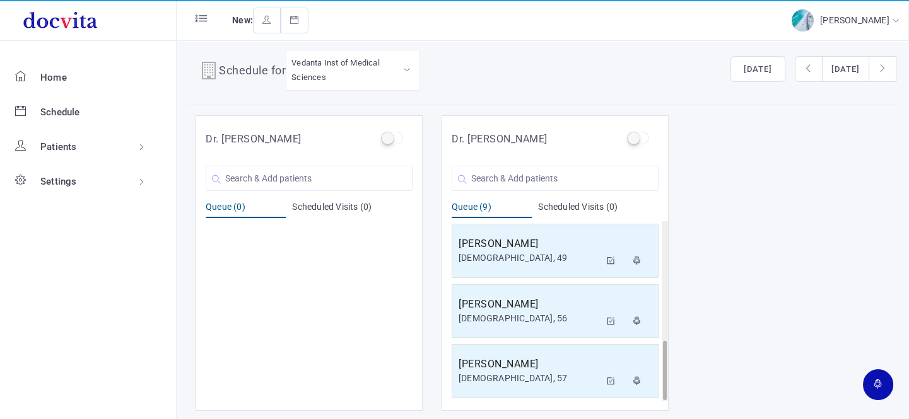
scroll to position [361, 0]
click at [513, 172] on input "text" at bounding box center [554, 178] width 207 height 25
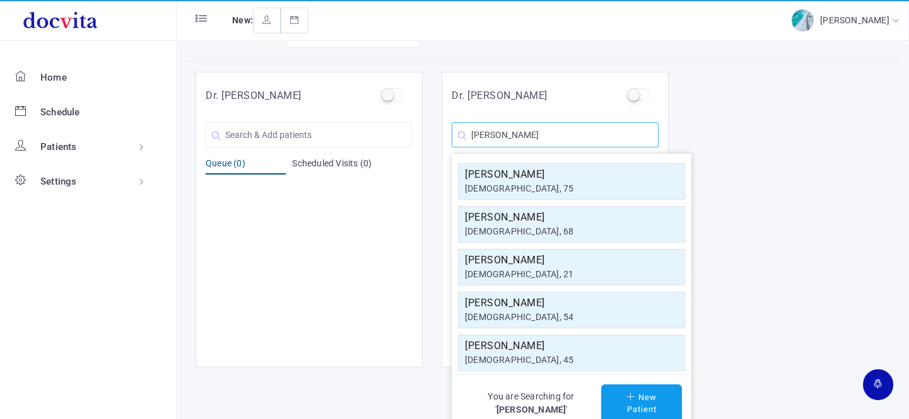
scroll to position [10, 0]
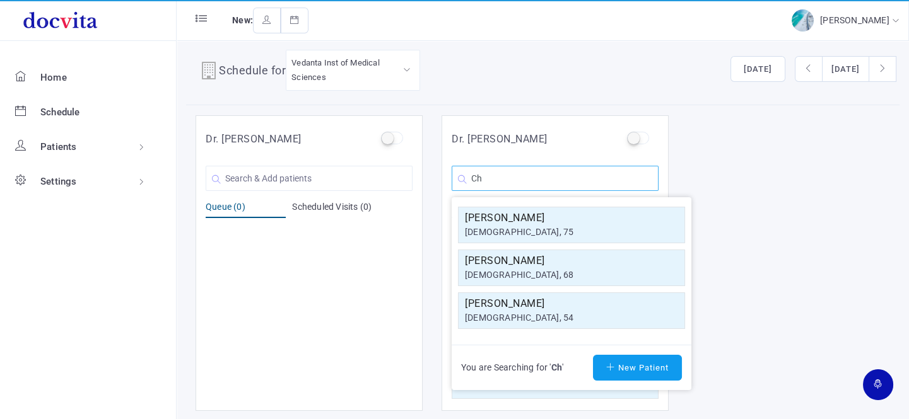
type input "C"
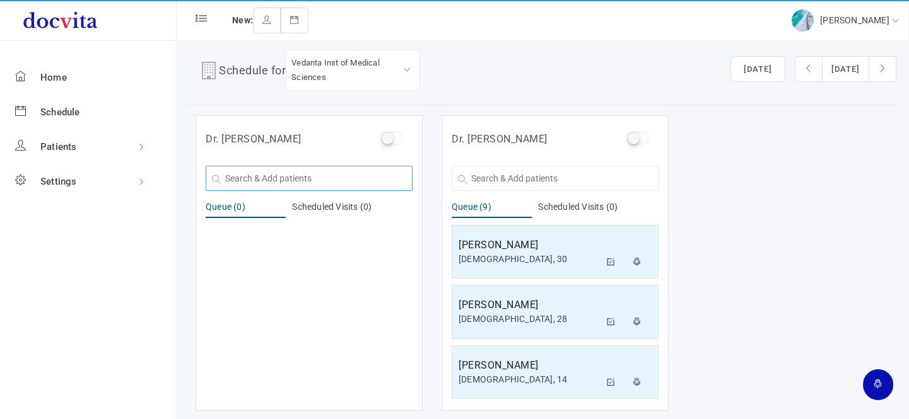
click at [315, 173] on input "text" at bounding box center [309, 178] width 207 height 25
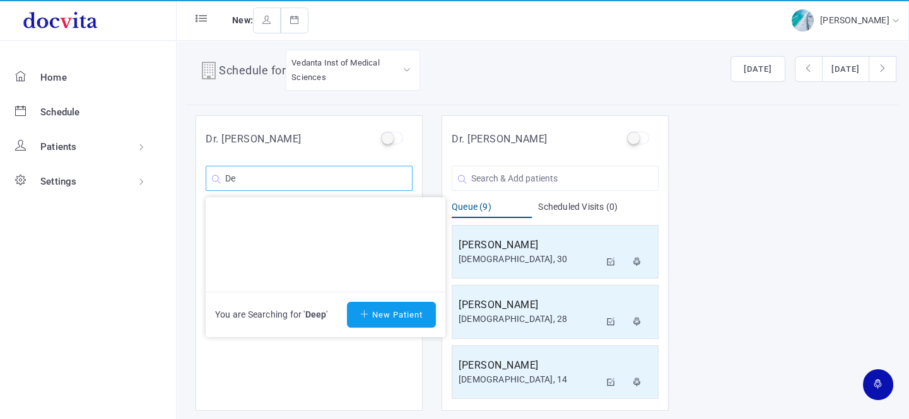
type input "D"
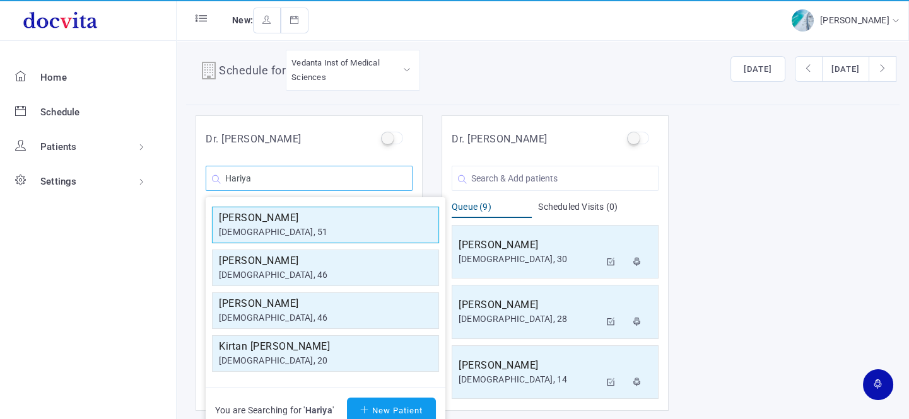
type input "Hariya"
click at [296, 214] on h5 "[PERSON_NAME]" at bounding box center [325, 218] width 213 height 15
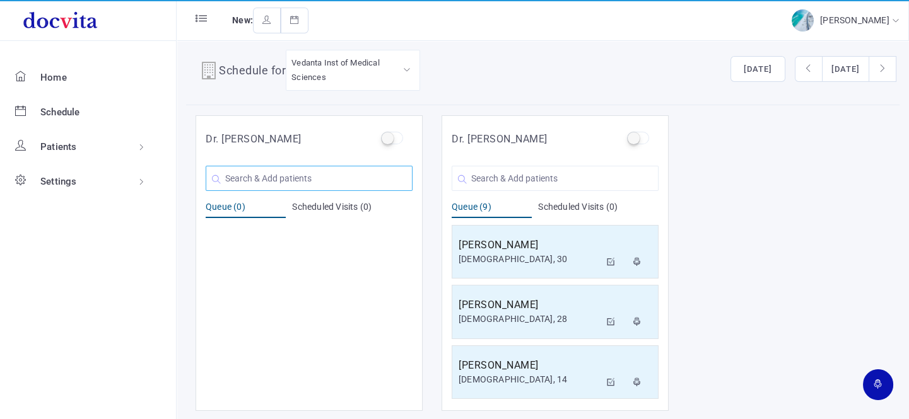
click at [310, 182] on input "text" at bounding box center [309, 178] width 207 height 25
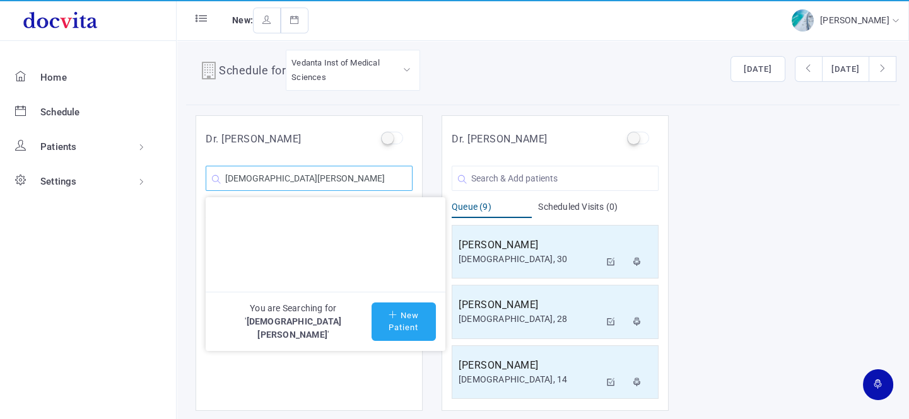
type input "[DEMOGRAPHIC_DATA][PERSON_NAME]"
click at [376, 317] on button "New Patient" at bounding box center [403, 322] width 64 height 38
type input "[DEMOGRAPHIC_DATA][PERSON_NAME]"
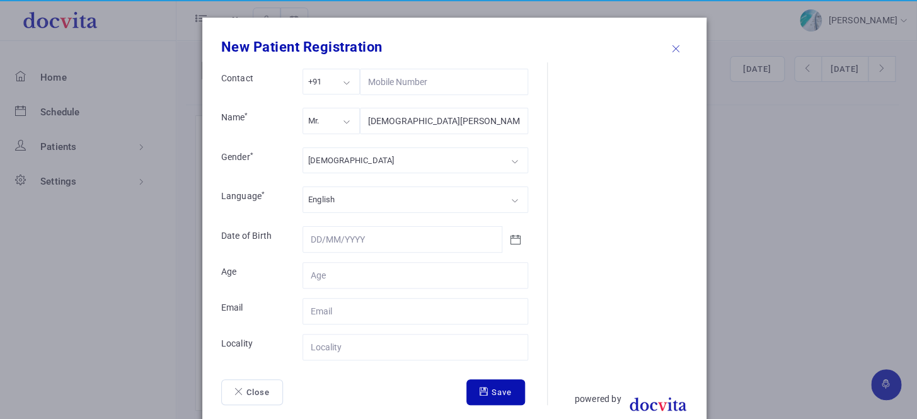
click at [315, 114] on div "Mr." at bounding box center [313, 121] width 11 height 15
click at [322, 170] on div "[DEMOGRAPHIC_DATA] [DEMOGRAPHIC_DATA] [DEMOGRAPHIC_DATA] Other" at bounding box center [416, 163] width 226 height 30
click at [325, 281] on input "Contact" at bounding box center [416, 275] width 226 height 26
type input "37"
click at [322, 341] on input "Contact" at bounding box center [416, 347] width 226 height 26
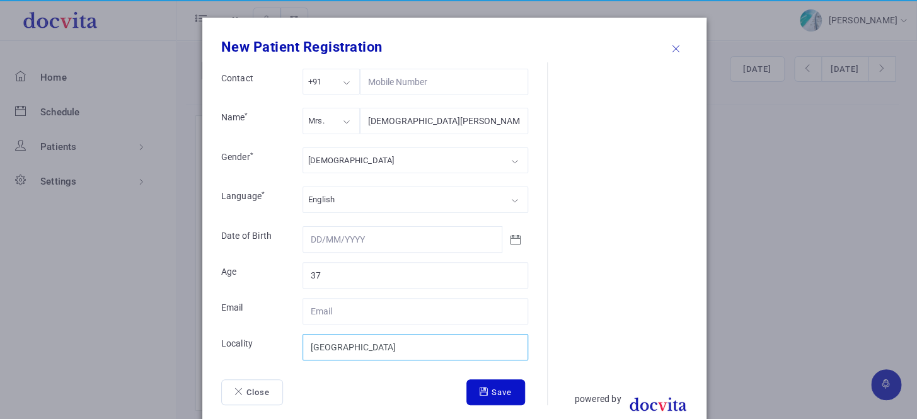
type input "[GEOGRAPHIC_DATA]"
click at [499, 389] on button "Save" at bounding box center [496, 393] width 59 height 26
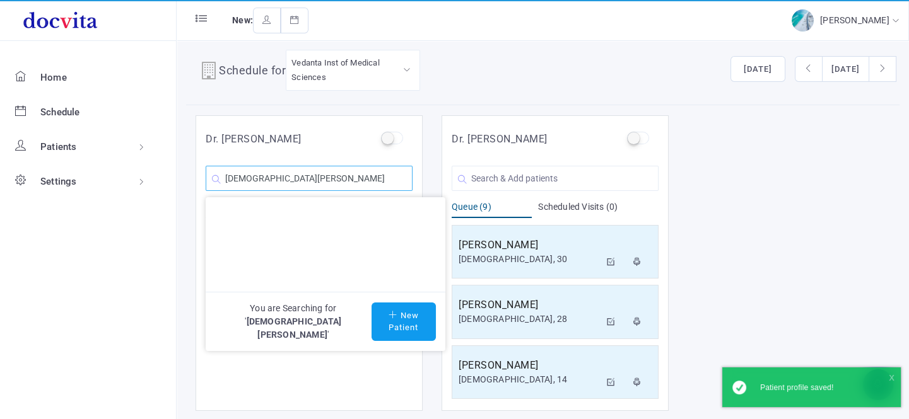
click at [337, 178] on input "[DEMOGRAPHIC_DATA][PERSON_NAME]" at bounding box center [309, 178] width 207 height 25
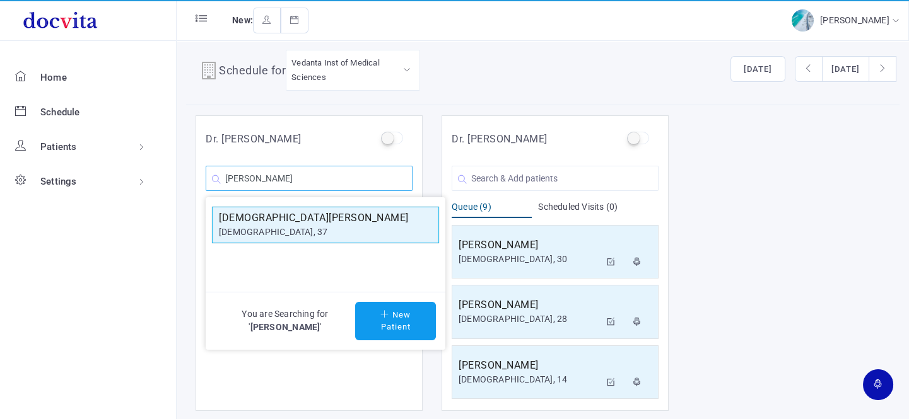
type input "[PERSON_NAME]"
click at [320, 229] on div "[DEMOGRAPHIC_DATA], 37" at bounding box center [325, 232] width 213 height 13
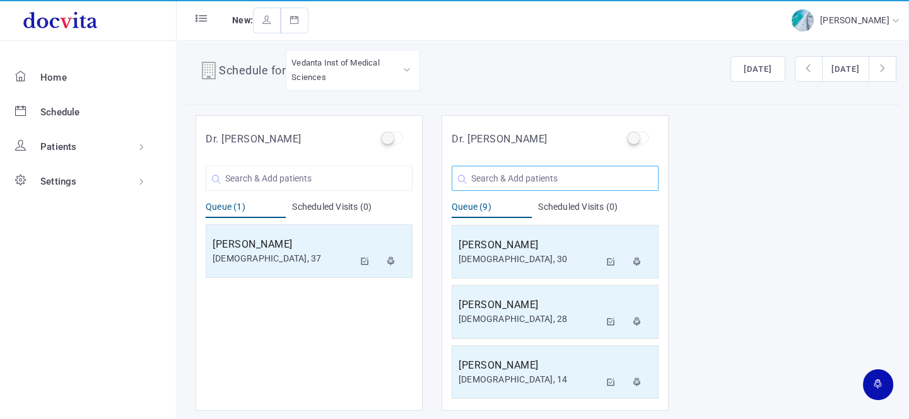
click at [479, 183] on input "text" at bounding box center [554, 178] width 207 height 25
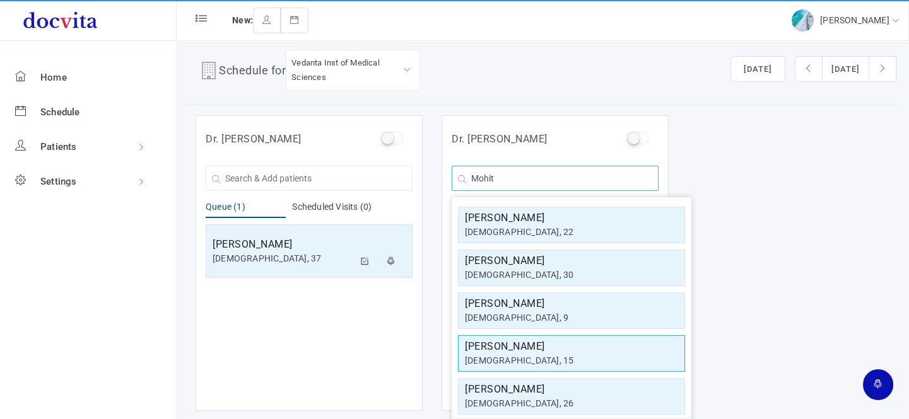
type input "Mohit"
click at [516, 354] on div "[DEMOGRAPHIC_DATA], 15" at bounding box center [571, 360] width 213 height 13
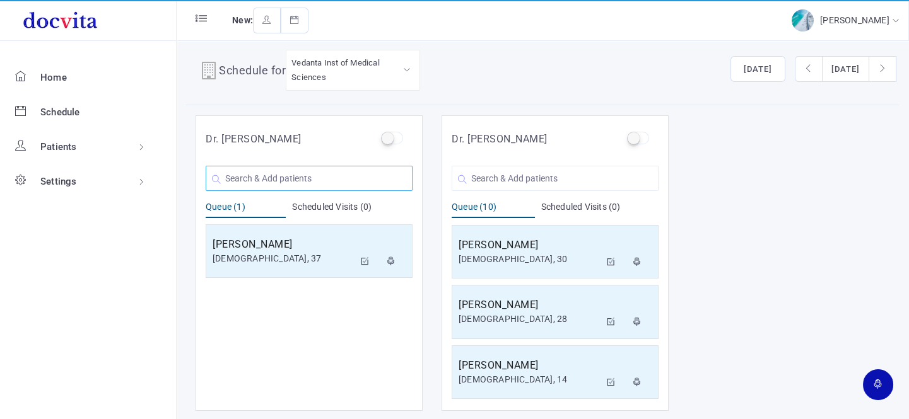
click at [279, 183] on input "text" at bounding box center [309, 178] width 207 height 25
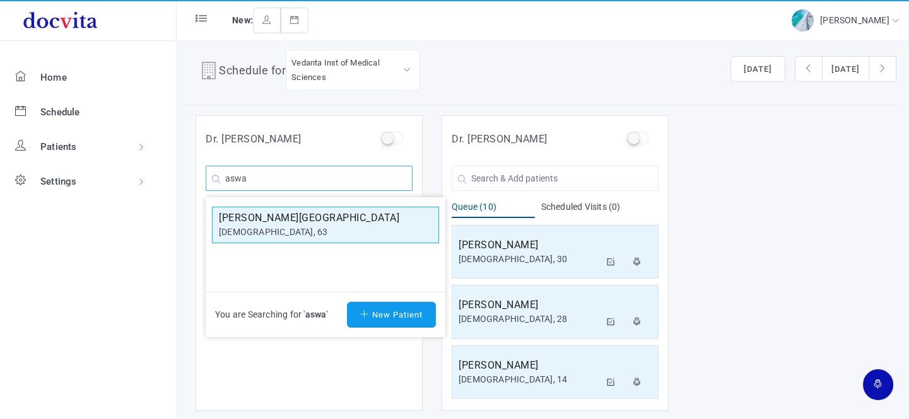
type input "aswa"
click at [259, 221] on h5 "[PERSON_NAME][GEOGRAPHIC_DATA]" at bounding box center [325, 218] width 213 height 15
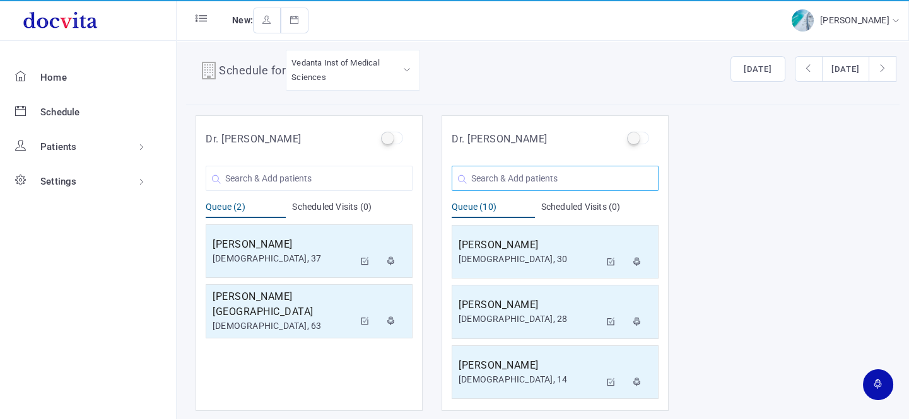
click at [513, 170] on input "text" at bounding box center [554, 178] width 207 height 25
click at [769, 203] on div "Dr. [PERSON_NAME] [PERSON_NAME] [DEMOGRAPHIC_DATA], 63 You are Searching for ' …" at bounding box center [542, 263] width 713 height 296
click at [542, 180] on input "text" at bounding box center [554, 178] width 207 height 25
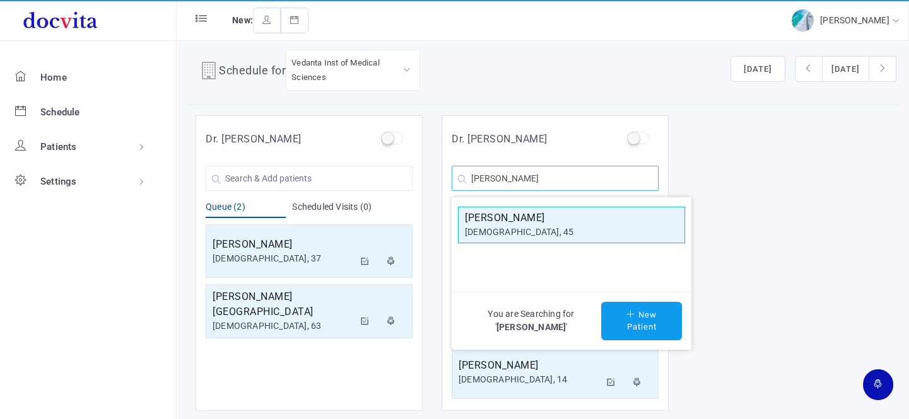
type input "[PERSON_NAME]"
click at [562, 221] on h5 "[PERSON_NAME]" at bounding box center [571, 218] width 213 height 15
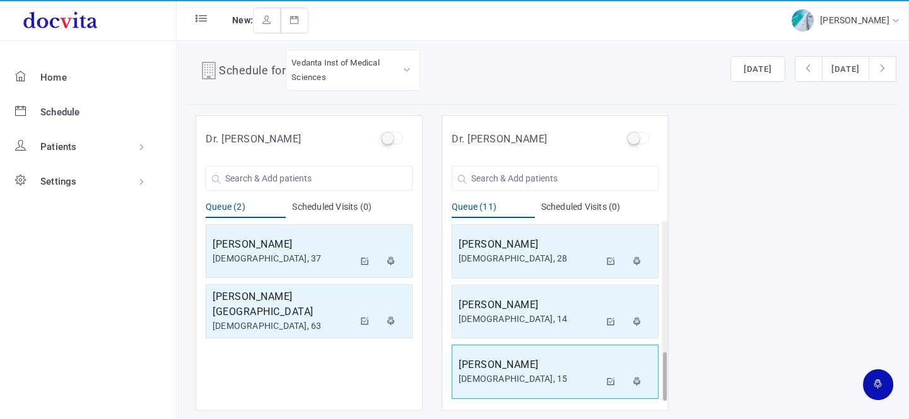
scroll to position [481, 0]
click at [539, 376] on div "[DEMOGRAPHIC_DATA], 45" at bounding box center [528, 379] width 141 height 13
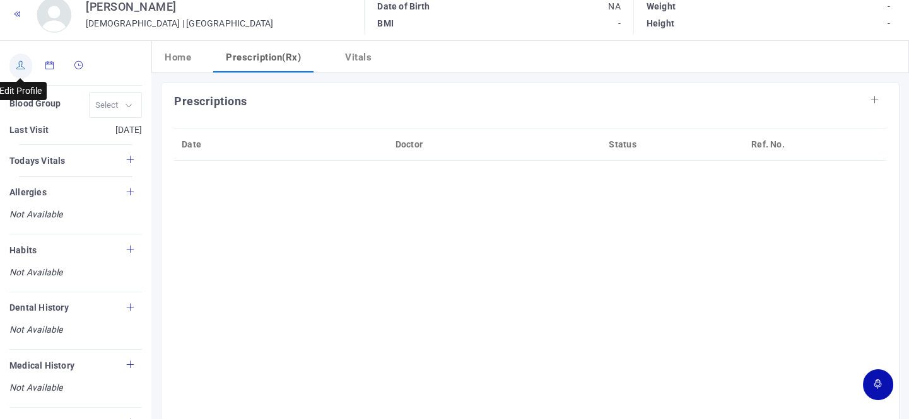
click at [19, 68] on icon at bounding box center [20, 65] width 9 height 8
type input "[PERSON_NAME]"
type input "45"
type input "[GEOGRAPHIC_DATA]"
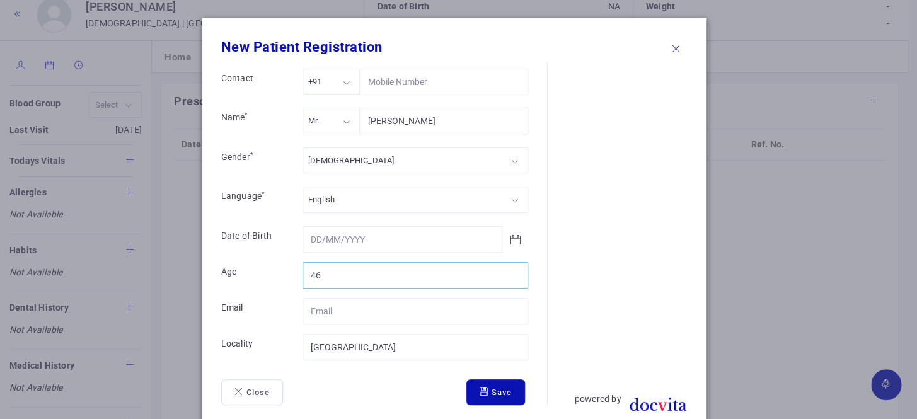
click at [511, 271] on input "46" at bounding box center [416, 275] width 226 height 26
click at [511, 271] on input "47" at bounding box center [416, 275] width 226 height 26
click at [511, 271] on input "48" at bounding box center [416, 275] width 226 height 26
click at [511, 271] on input "49" at bounding box center [416, 275] width 226 height 26
type input "50"
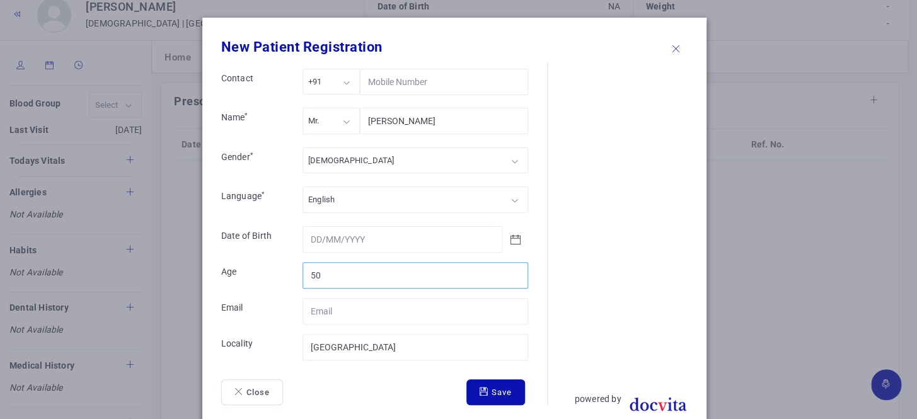
click at [511, 271] on input "50" at bounding box center [416, 275] width 226 height 26
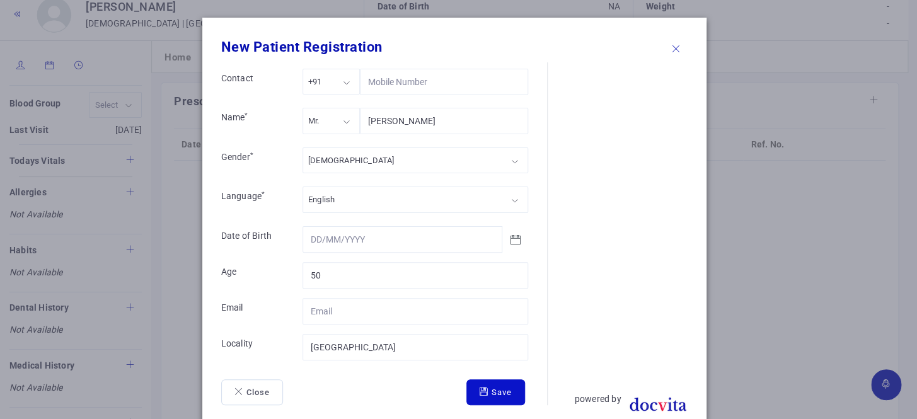
click at [503, 392] on button "Save" at bounding box center [496, 393] width 59 height 26
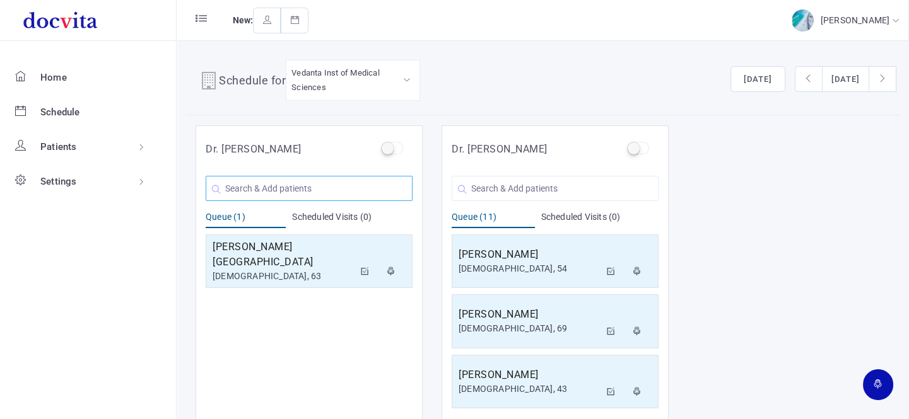
click at [302, 189] on input "text" at bounding box center [309, 188] width 207 height 25
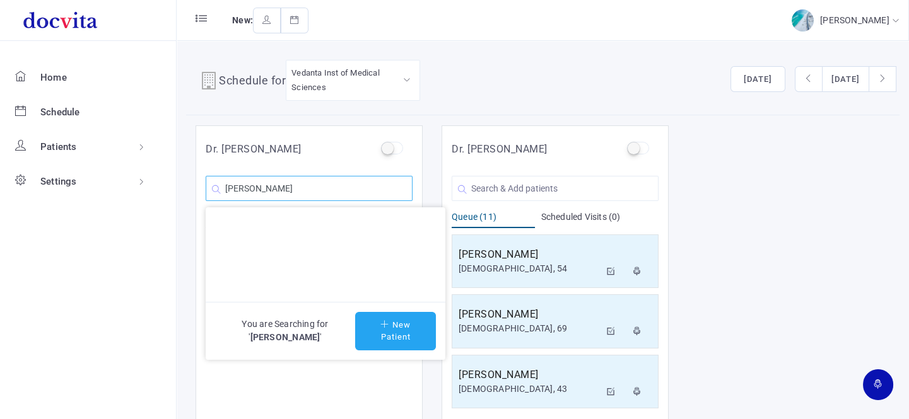
type input "[PERSON_NAME]"
click at [387, 336] on button "New Patient" at bounding box center [395, 331] width 81 height 38
type input "[PERSON_NAME]"
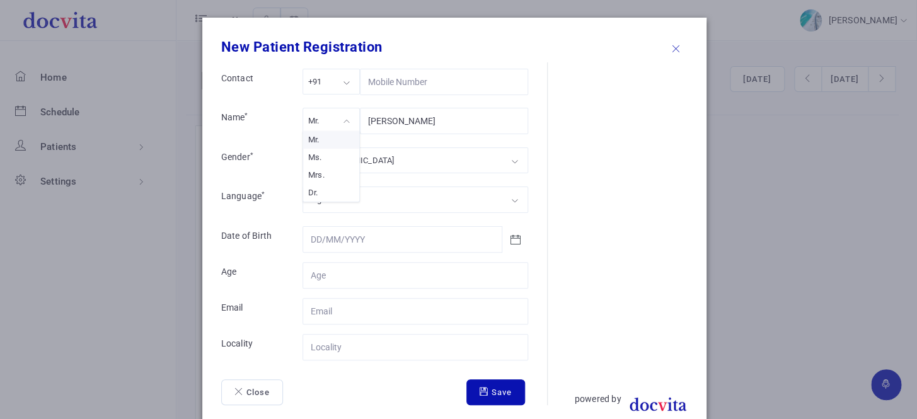
click at [334, 117] on div "Mr." at bounding box center [331, 121] width 57 height 26
click at [347, 163] on div "[DEMOGRAPHIC_DATA]" at bounding box center [416, 161] width 226 height 26
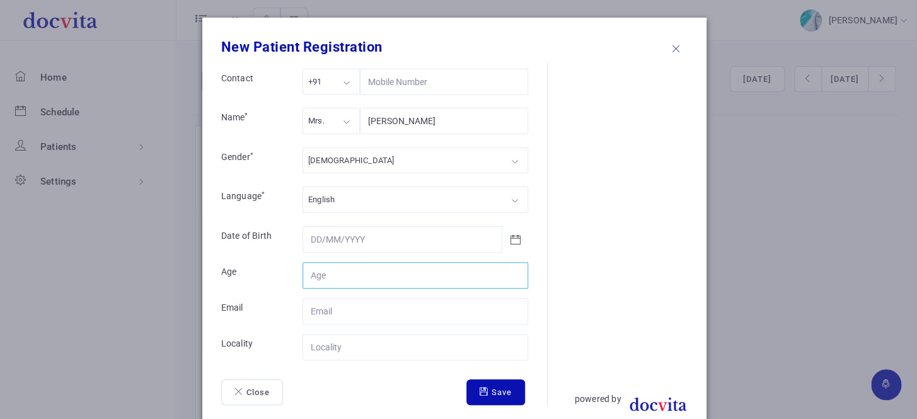
click at [360, 278] on input "Contact" at bounding box center [416, 275] width 226 height 26
type input "57"
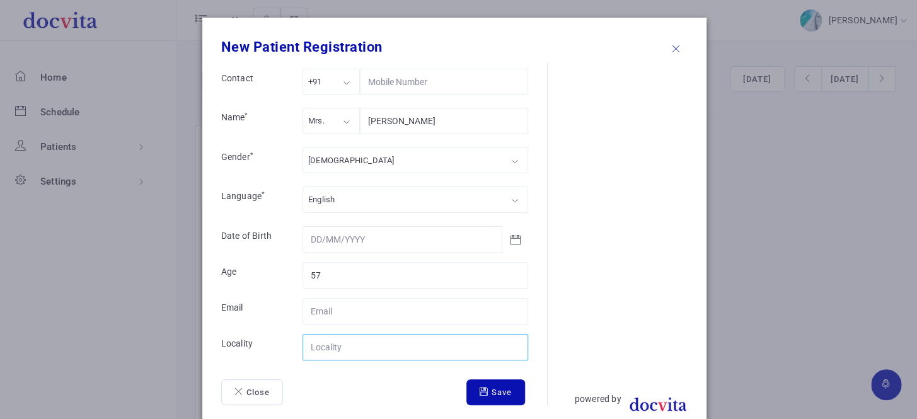
click at [359, 347] on input "Contact" at bounding box center [416, 347] width 226 height 26
type input "Nadiad"
click at [491, 387] on button "Save" at bounding box center [496, 393] width 59 height 26
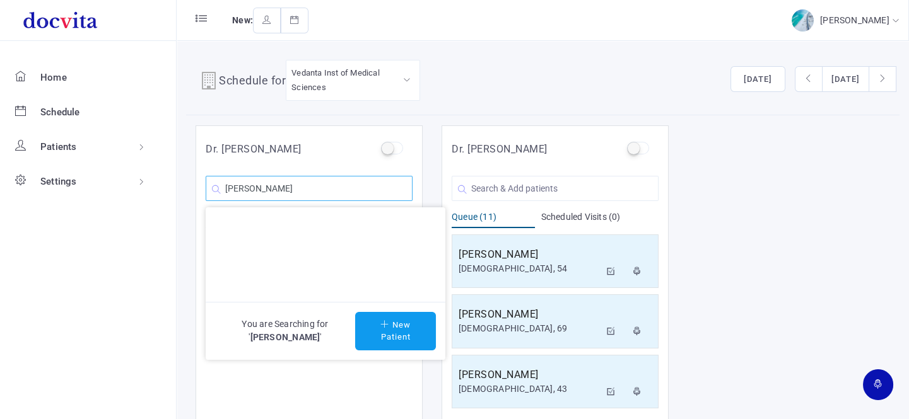
click at [375, 192] on input "[PERSON_NAME]" at bounding box center [309, 188] width 207 height 25
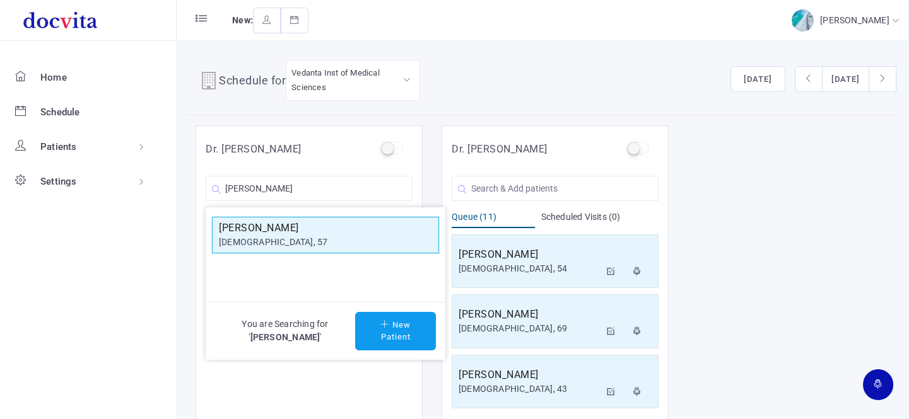
click at [340, 228] on h5 "[PERSON_NAME]" at bounding box center [325, 228] width 213 height 15
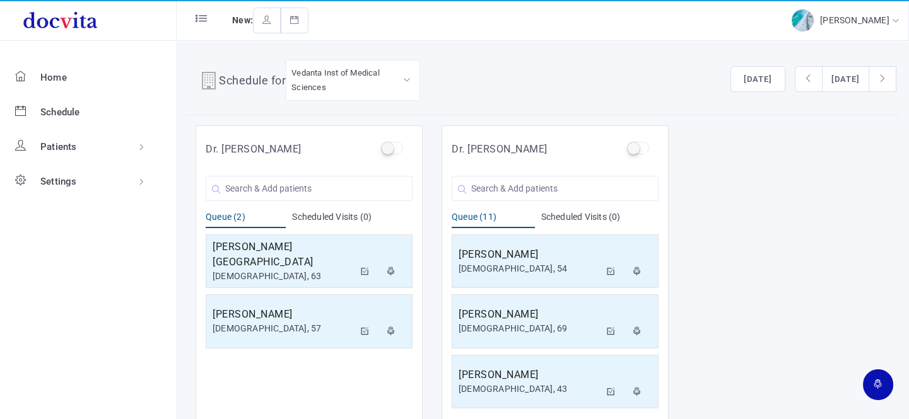
click at [849, 293] on div "Dr. [PERSON_NAME] [PERSON_NAME] [DEMOGRAPHIC_DATA], 57 You are Searching for ' …" at bounding box center [542, 273] width 713 height 296
click at [539, 189] on input "text" at bounding box center [554, 188] width 207 height 25
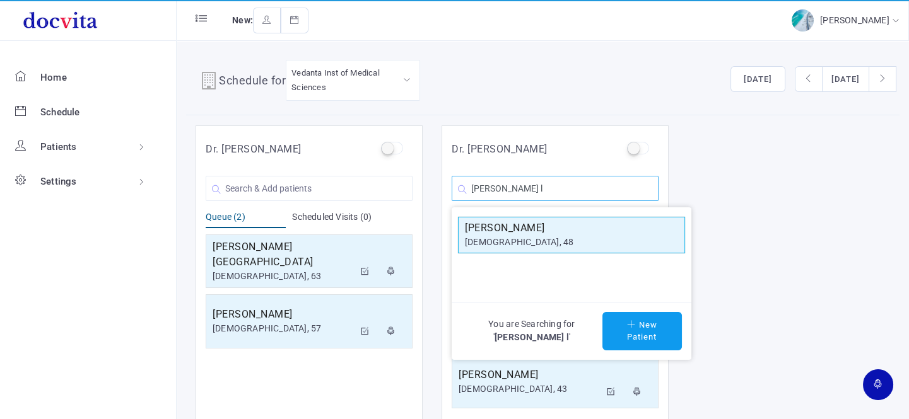
type input "[PERSON_NAME] l"
click at [546, 240] on div "[DEMOGRAPHIC_DATA], 48" at bounding box center [571, 242] width 213 height 13
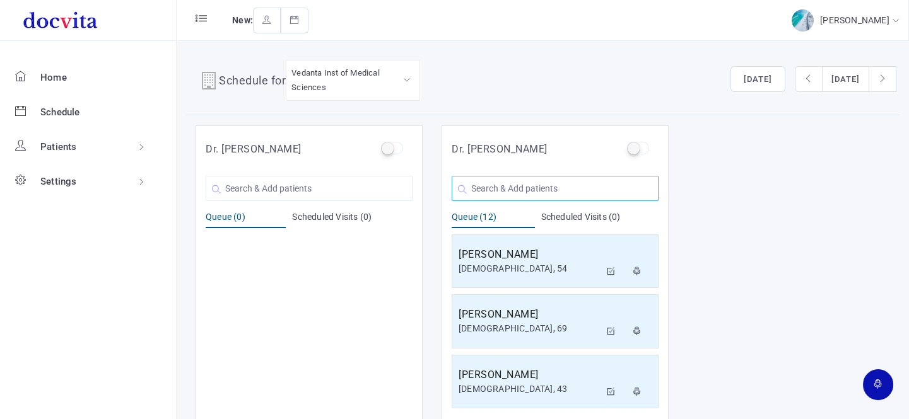
click at [548, 190] on input "text" at bounding box center [554, 188] width 207 height 25
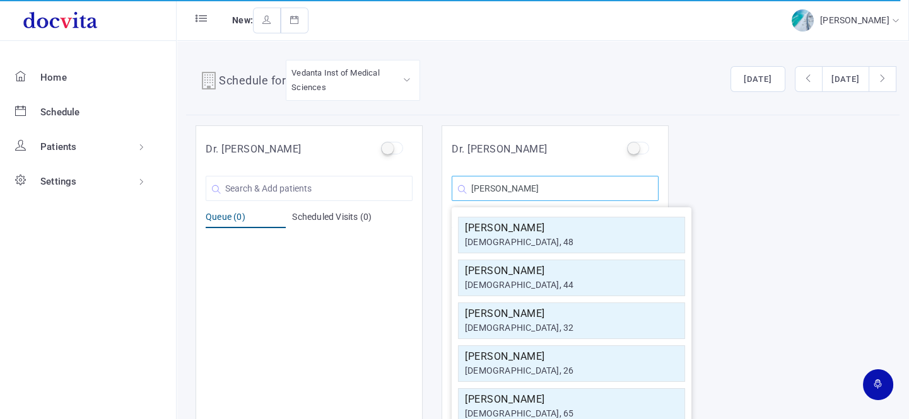
type input "J"
